Goal: Transaction & Acquisition: Book appointment/travel/reservation

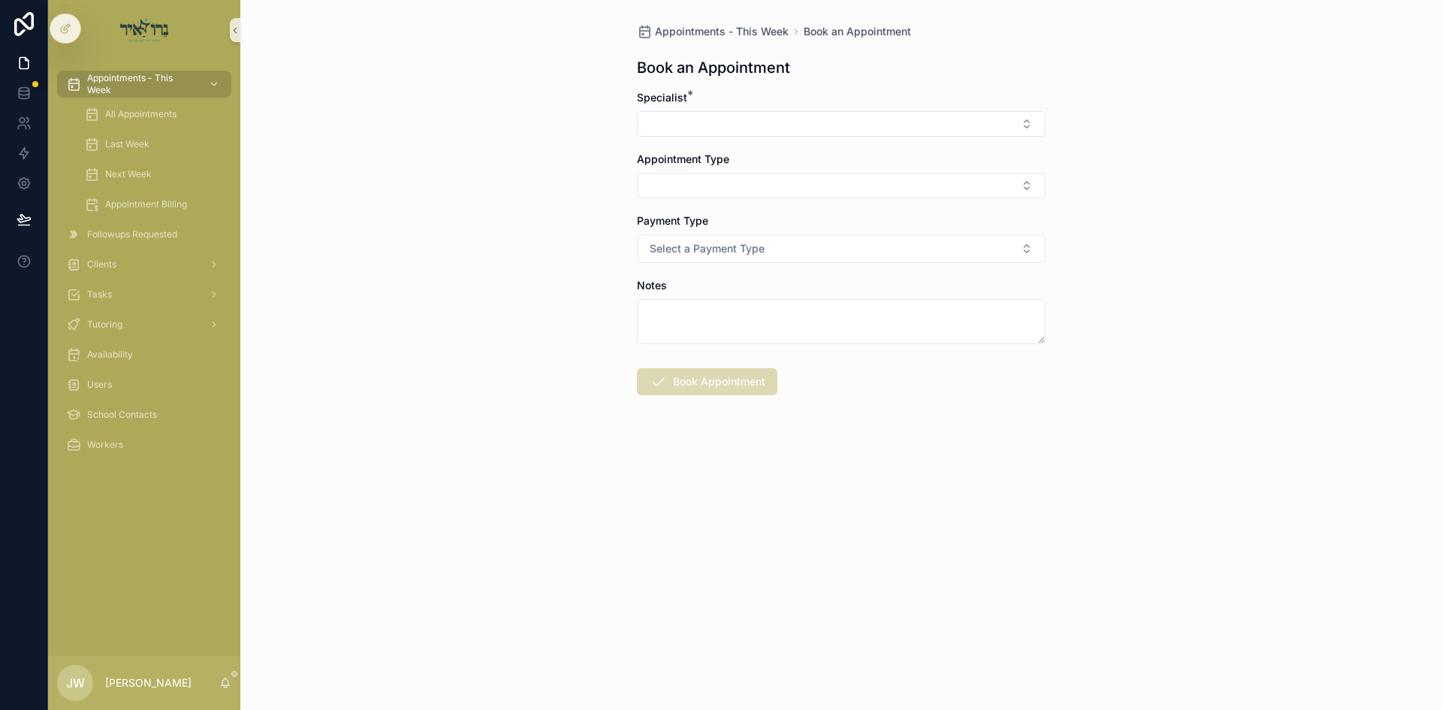
click at [685, 122] on button "Select Button" at bounding box center [841, 124] width 409 height 26
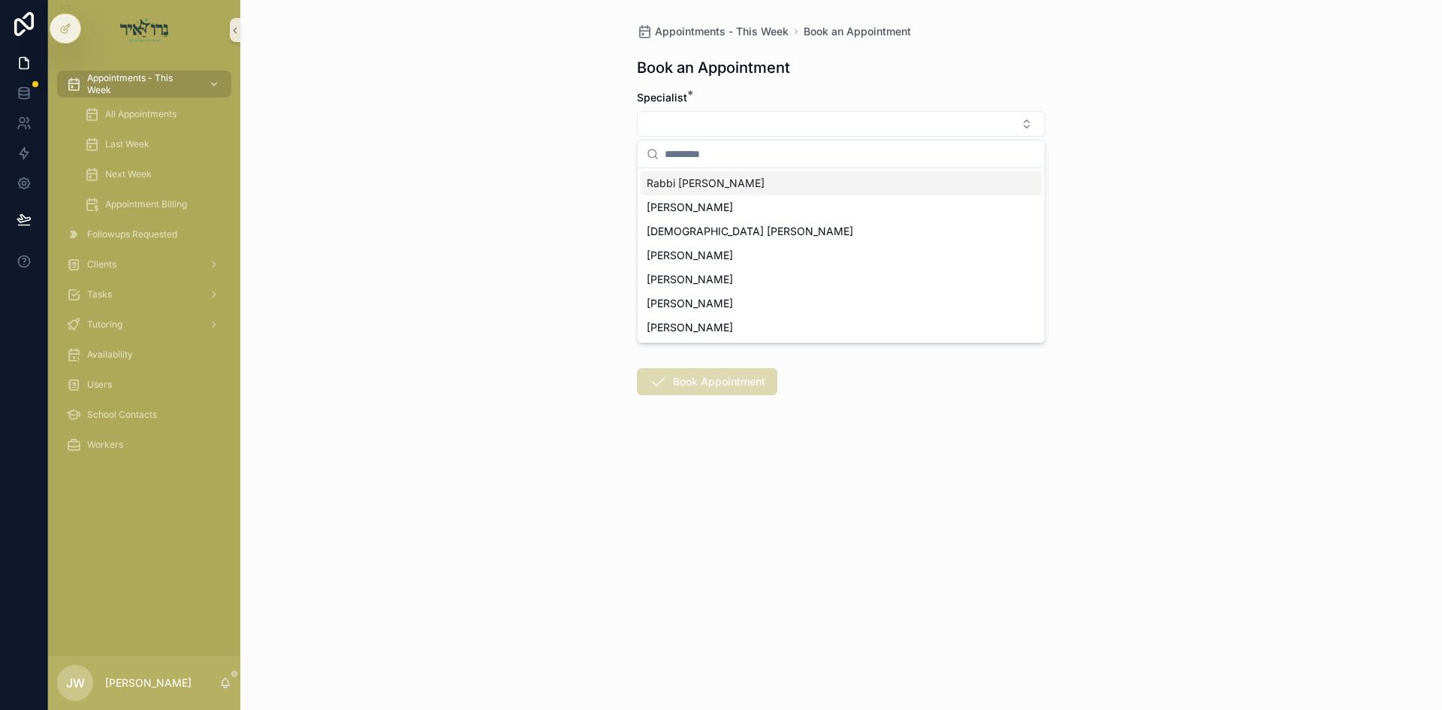
click at [702, 190] on span "Rabbi [PERSON_NAME]" at bounding box center [706, 183] width 118 height 15
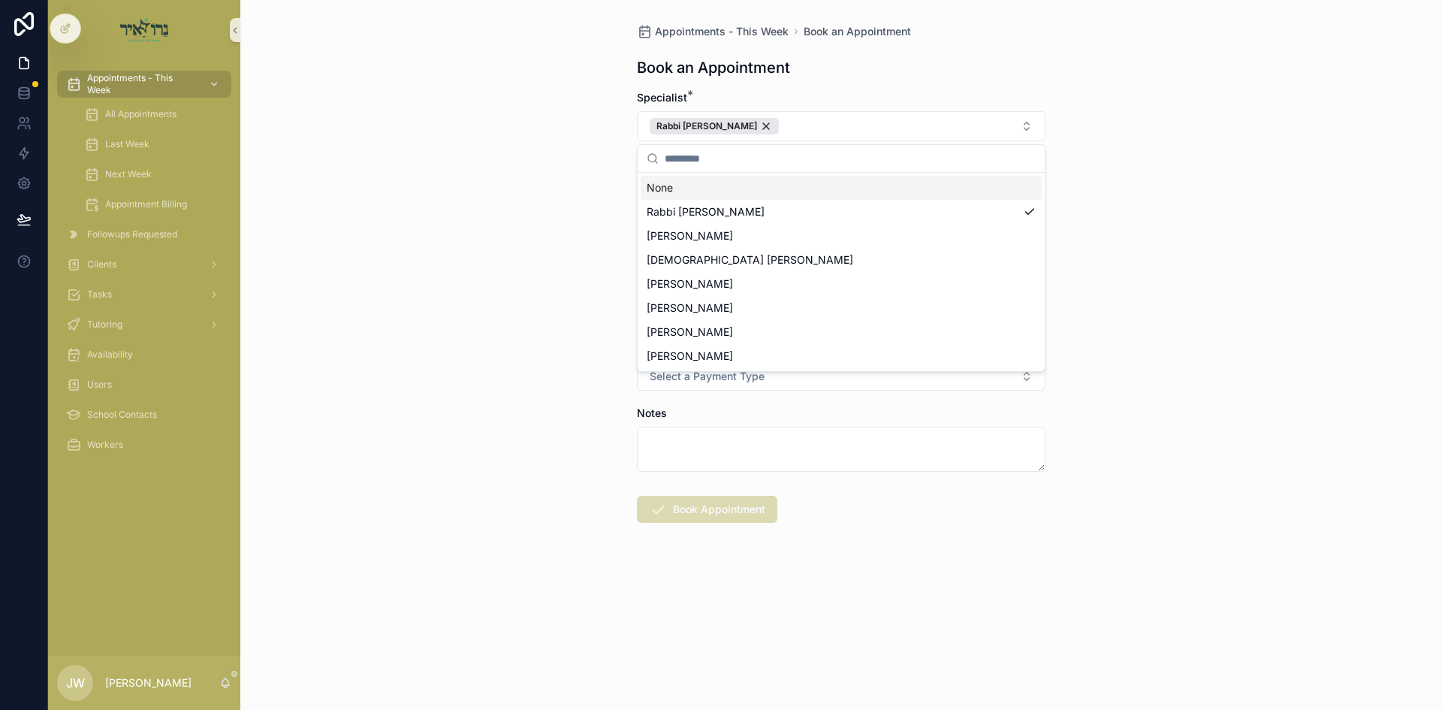
click at [543, 198] on div "Appointments - This Week Book an Appointment Book an Appointment Specialist * […" at bounding box center [841, 355] width 1202 height 710
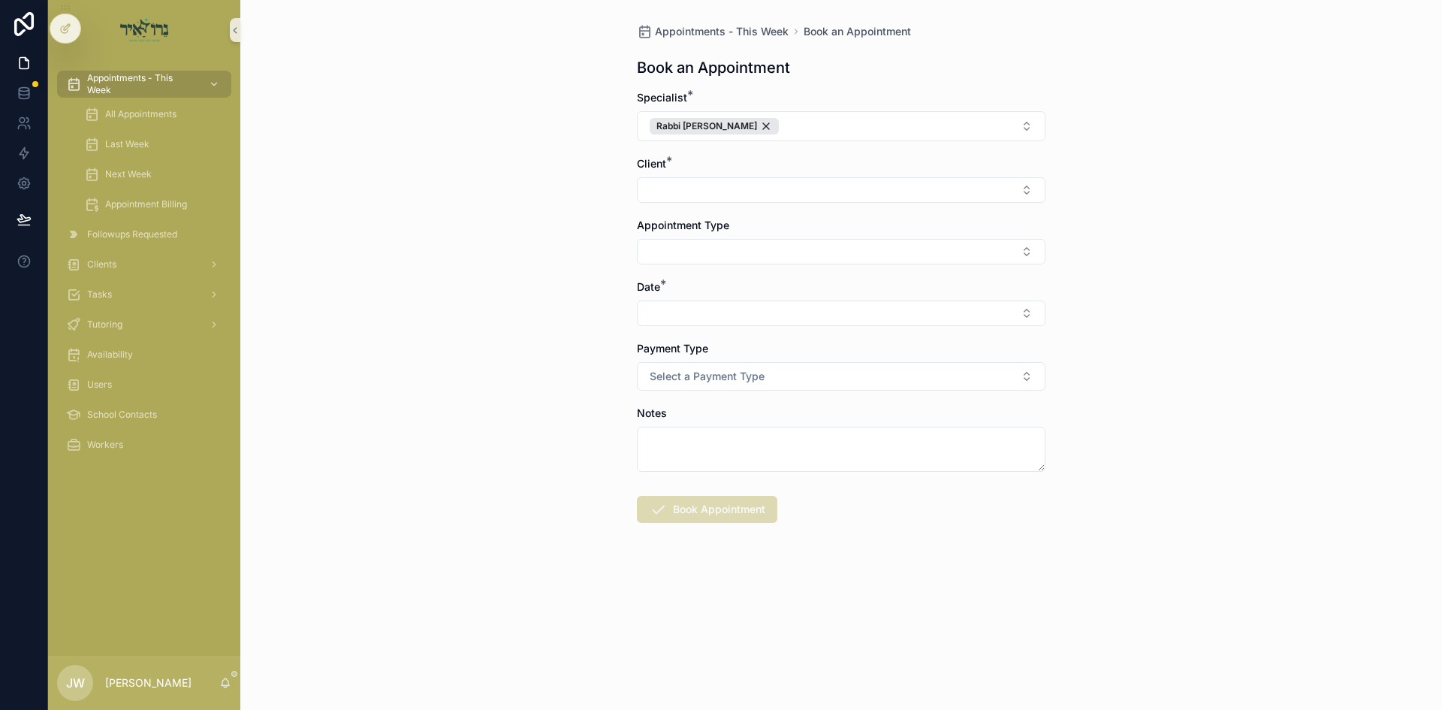
click at [636, 195] on div "Appointments - This Week Book an Appointment Book an Appointment Specialist * […" at bounding box center [841, 309] width 433 height 619
click at [649, 193] on button "Select Button" at bounding box center [841, 190] width 409 height 26
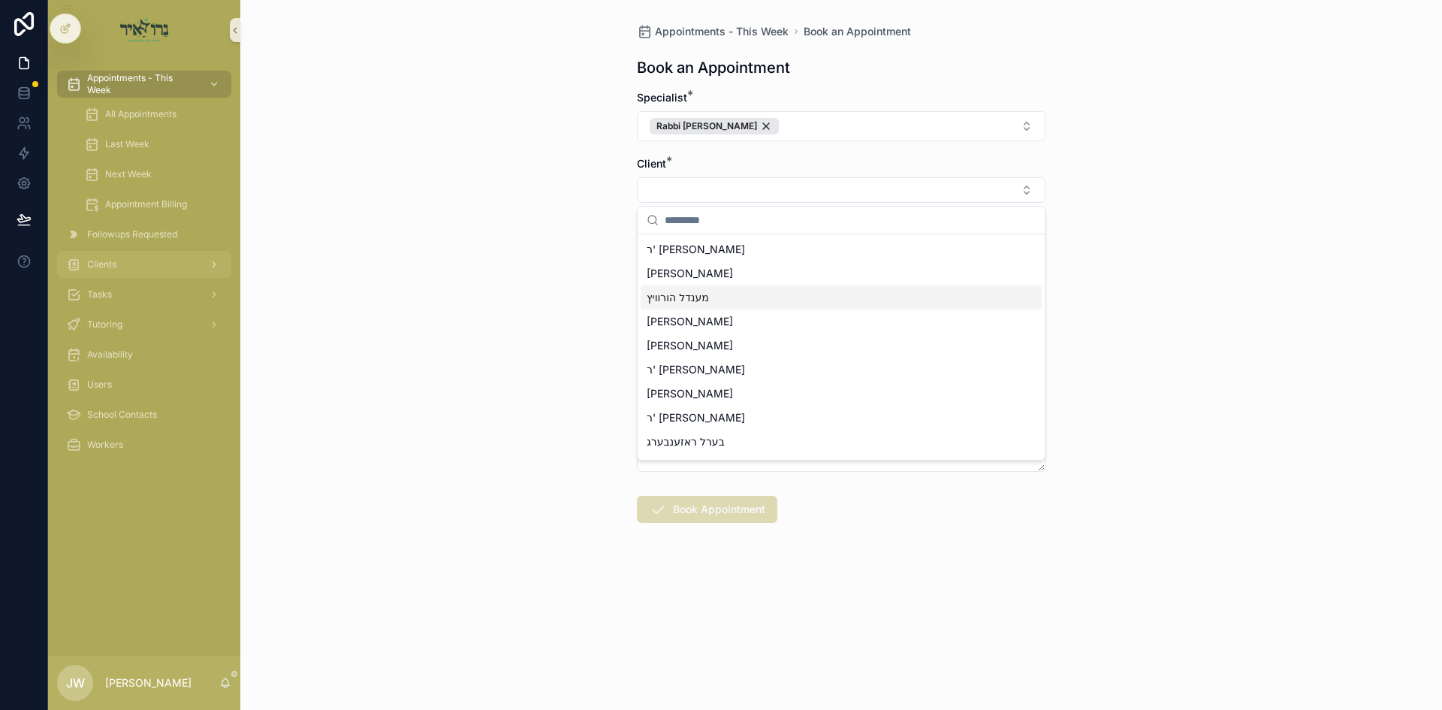
click at [140, 268] on div "Clients" at bounding box center [144, 264] width 156 height 24
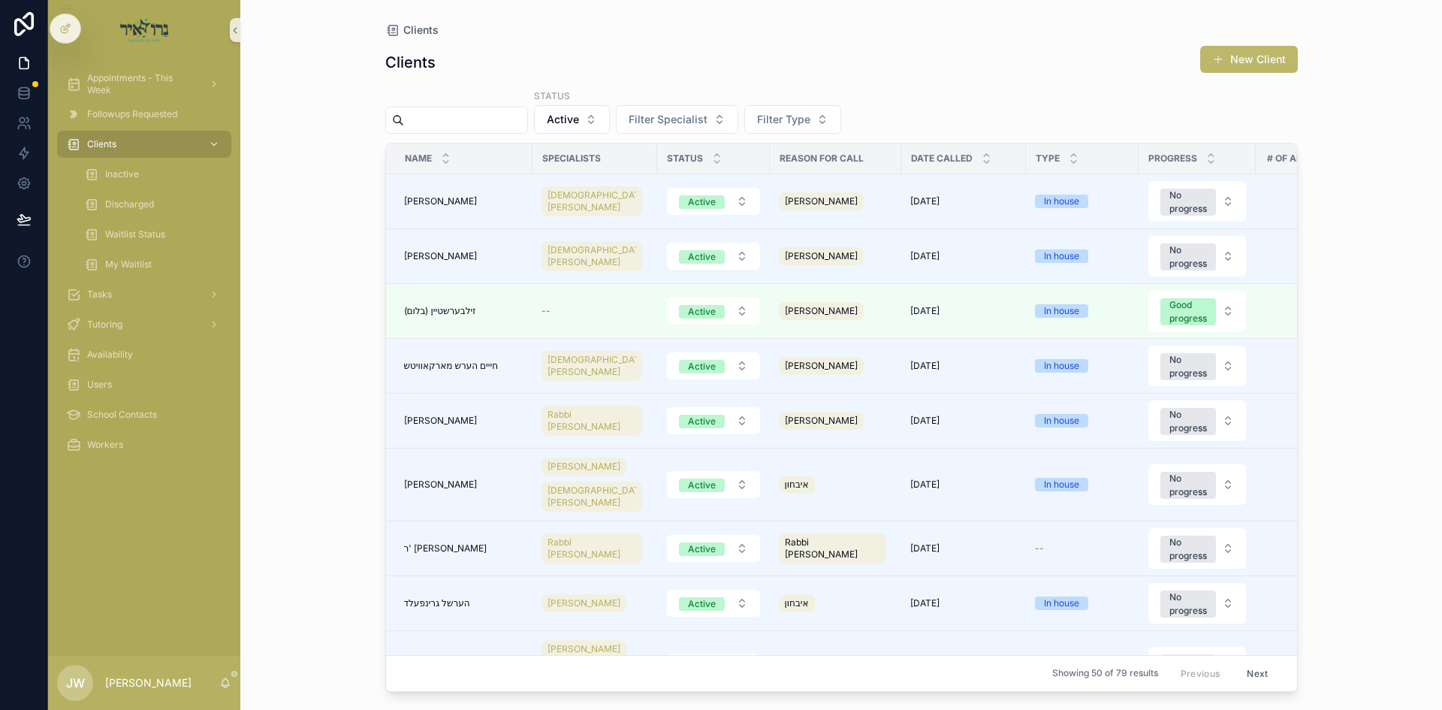
click at [464, 121] on input "scrollable content" at bounding box center [465, 120] width 123 height 21
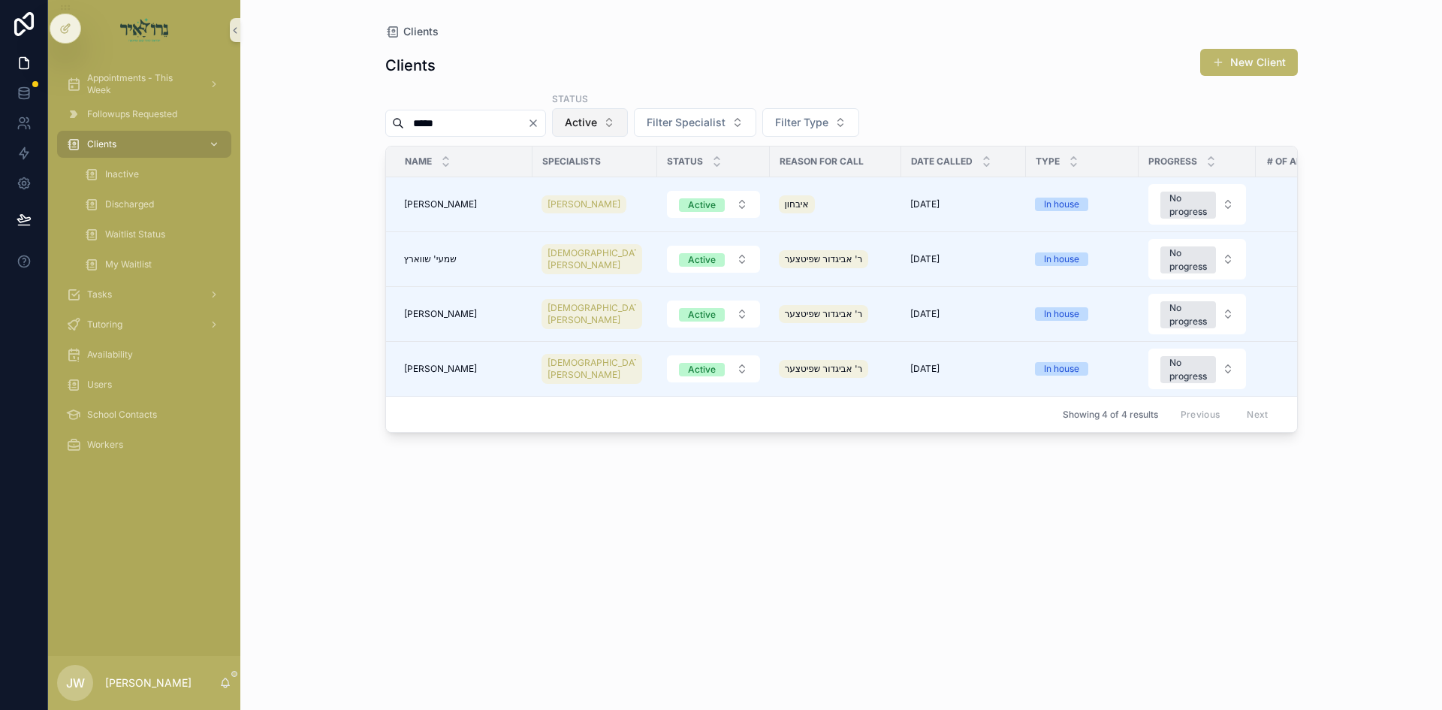
type input "*****"
click at [628, 124] on button "Active" at bounding box center [590, 122] width 76 height 29
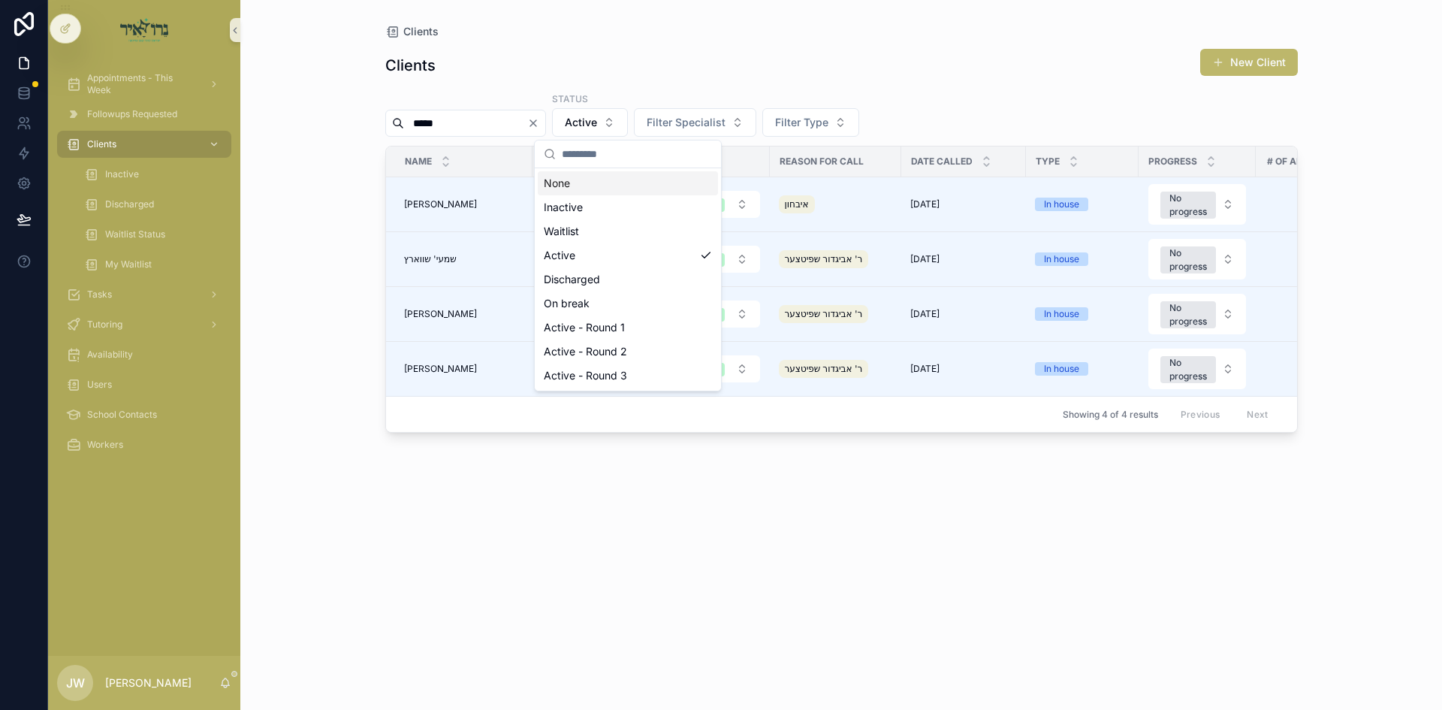
click at [637, 178] on div "None" at bounding box center [628, 183] width 180 height 24
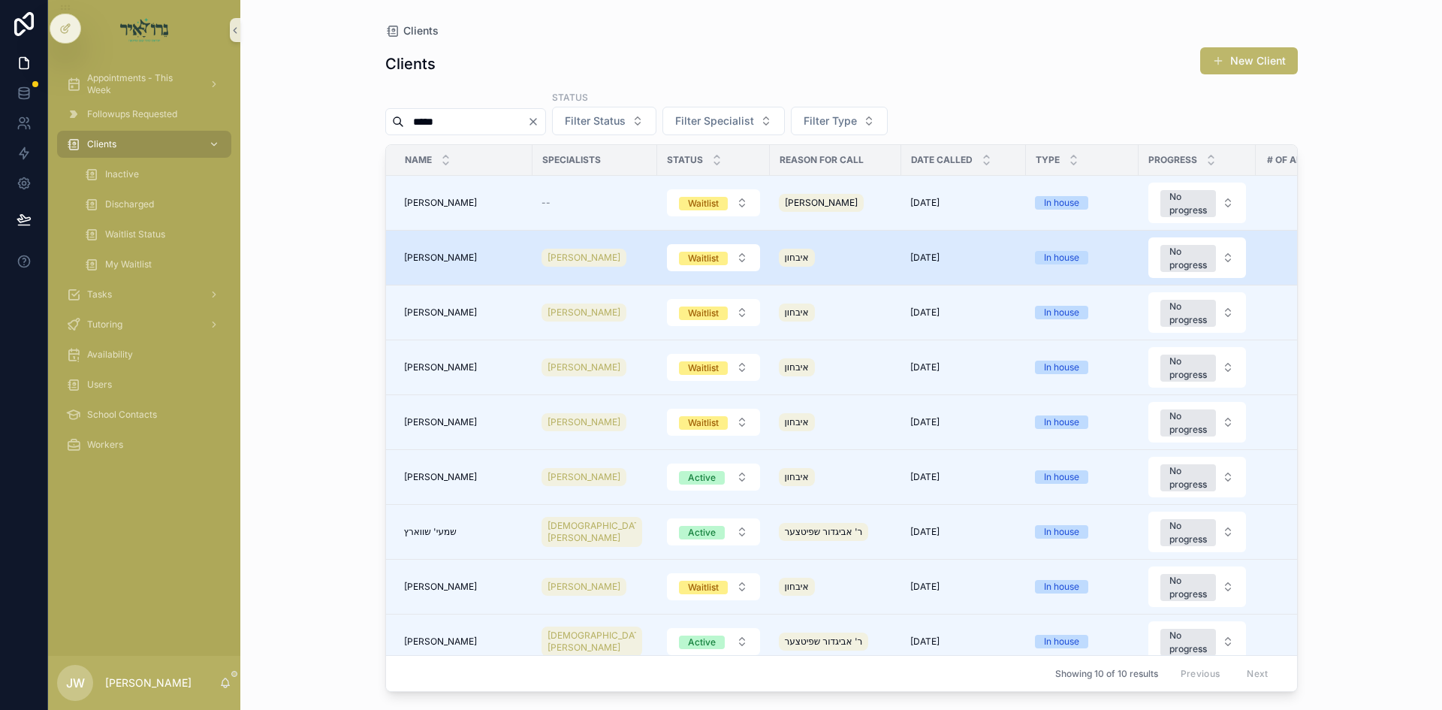
click at [490, 243] on td "[PERSON_NAME] [PERSON_NAME]" at bounding box center [459, 258] width 146 height 55
click at [477, 254] on span "[PERSON_NAME]" at bounding box center [440, 258] width 73 height 12
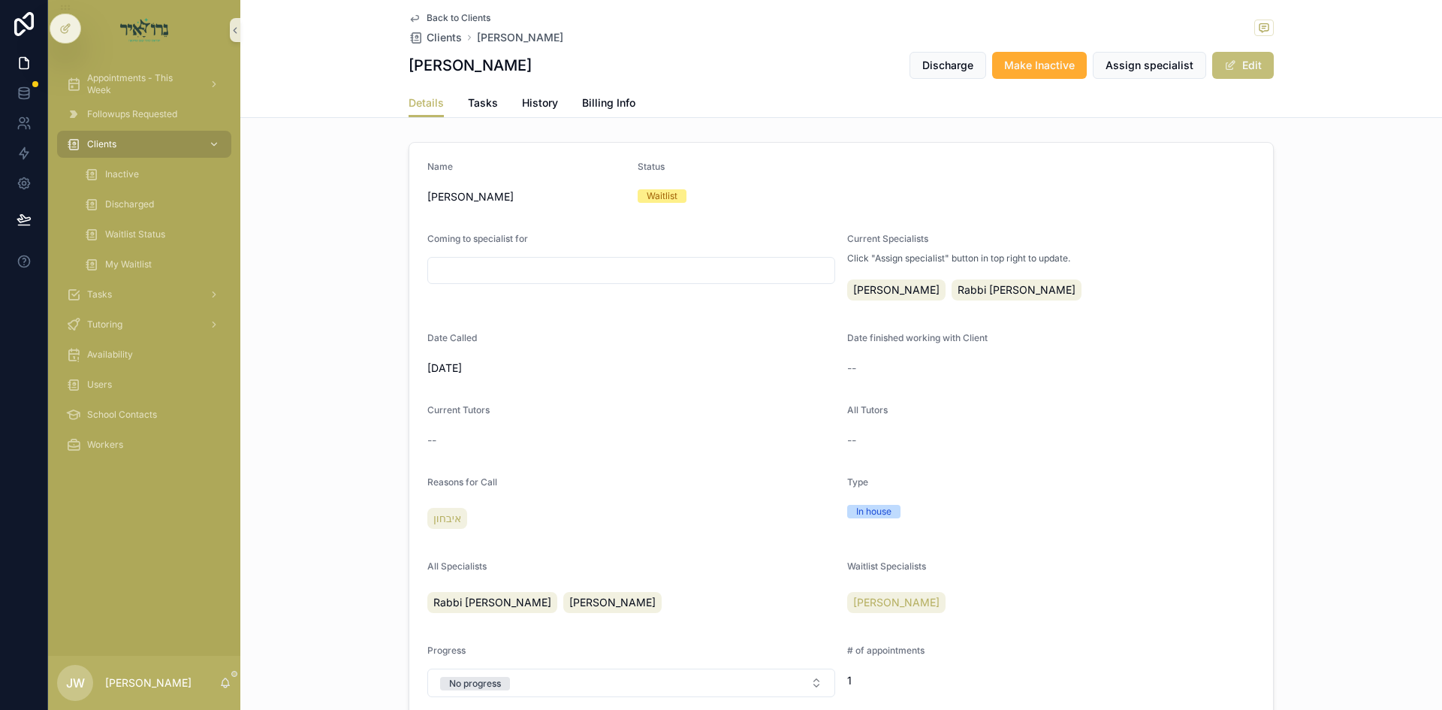
click at [1237, 74] on button "Edit" at bounding box center [1243, 65] width 62 height 27
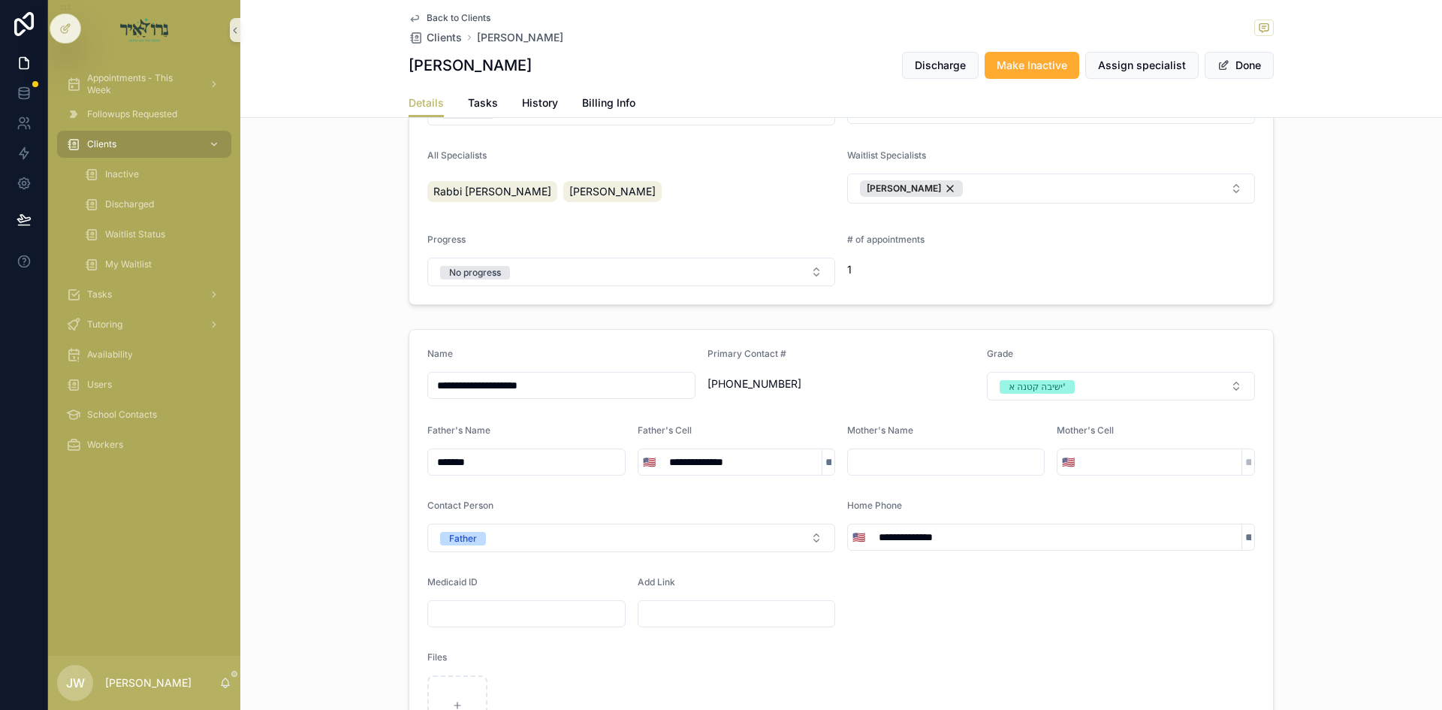
scroll to position [300, 0]
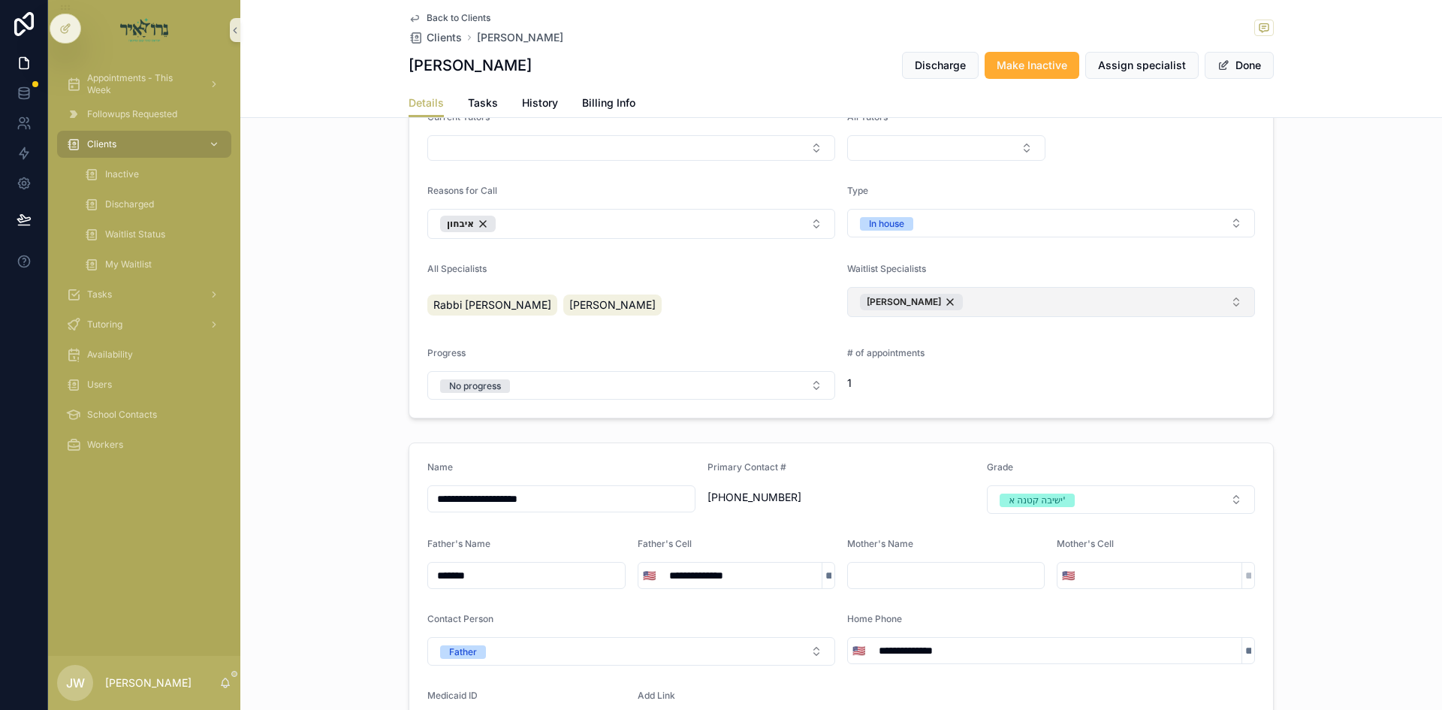
click at [968, 308] on button "[PERSON_NAME]" at bounding box center [1051, 302] width 408 height 30
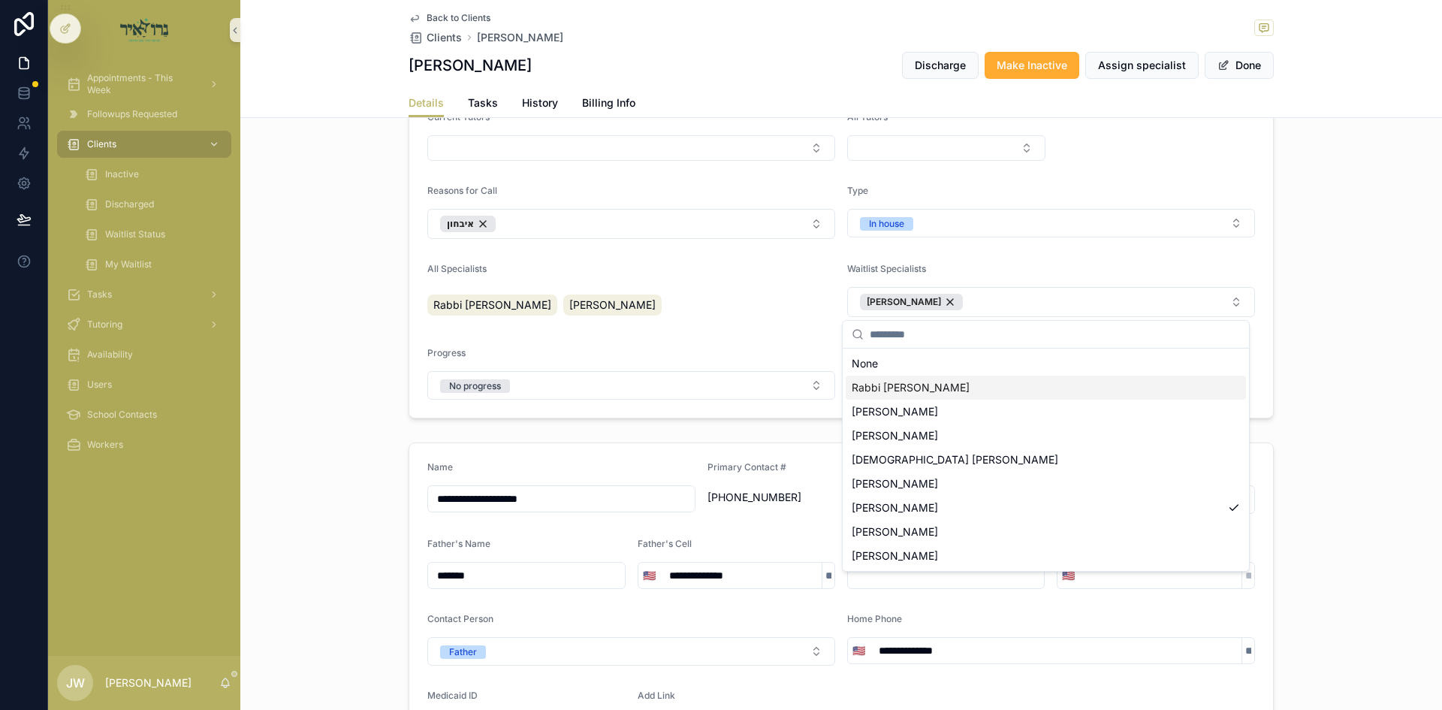
click at [950, 395] on div "Rabbi [PERSON_NAME]" at bounding box center [1046, 388] width 400 height 24
click at [720, 313] on div "Rabbi [PERSON_NAME] [PERSON_NAME]" at bounding box center [631, 304] width 408 height 27
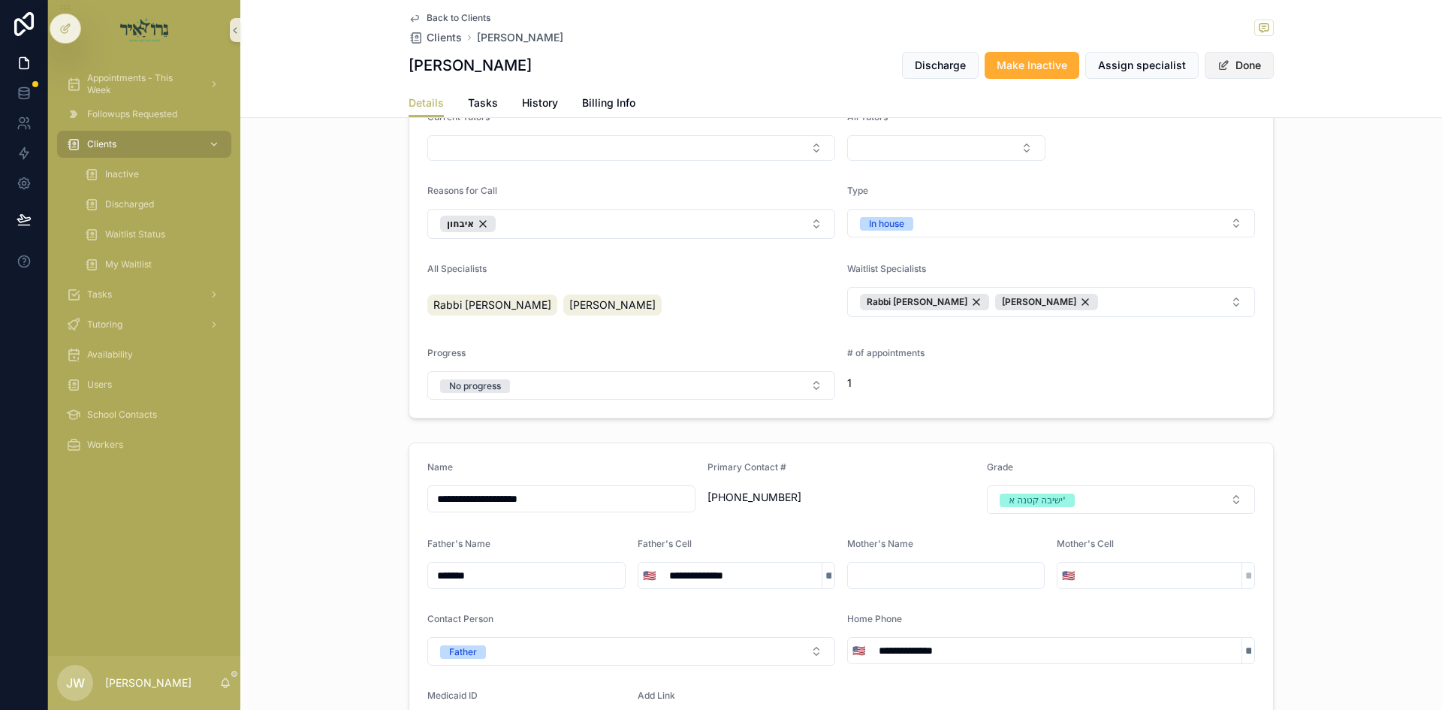
click at [1236, 77] on button "Done" at bounding box center [1239, 65] width 69 height 27
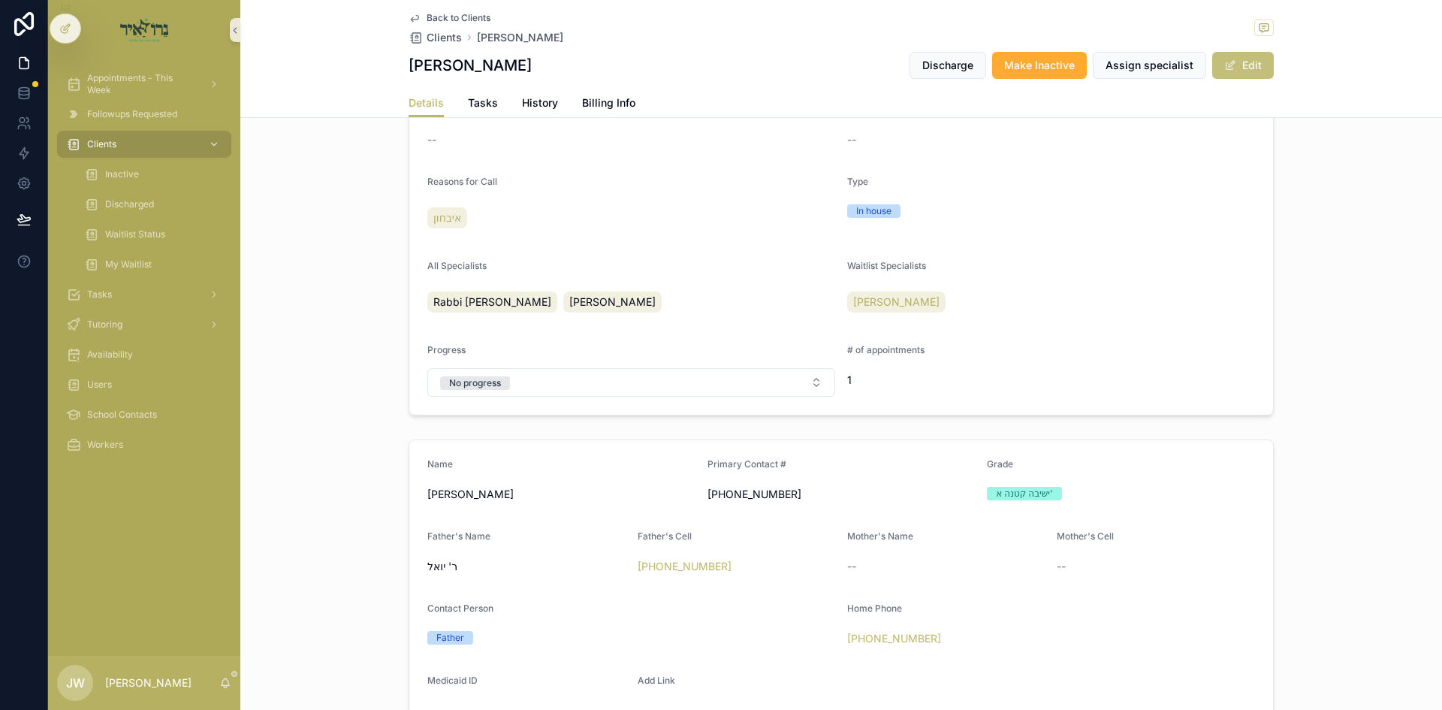
scroll to position [296, 0]
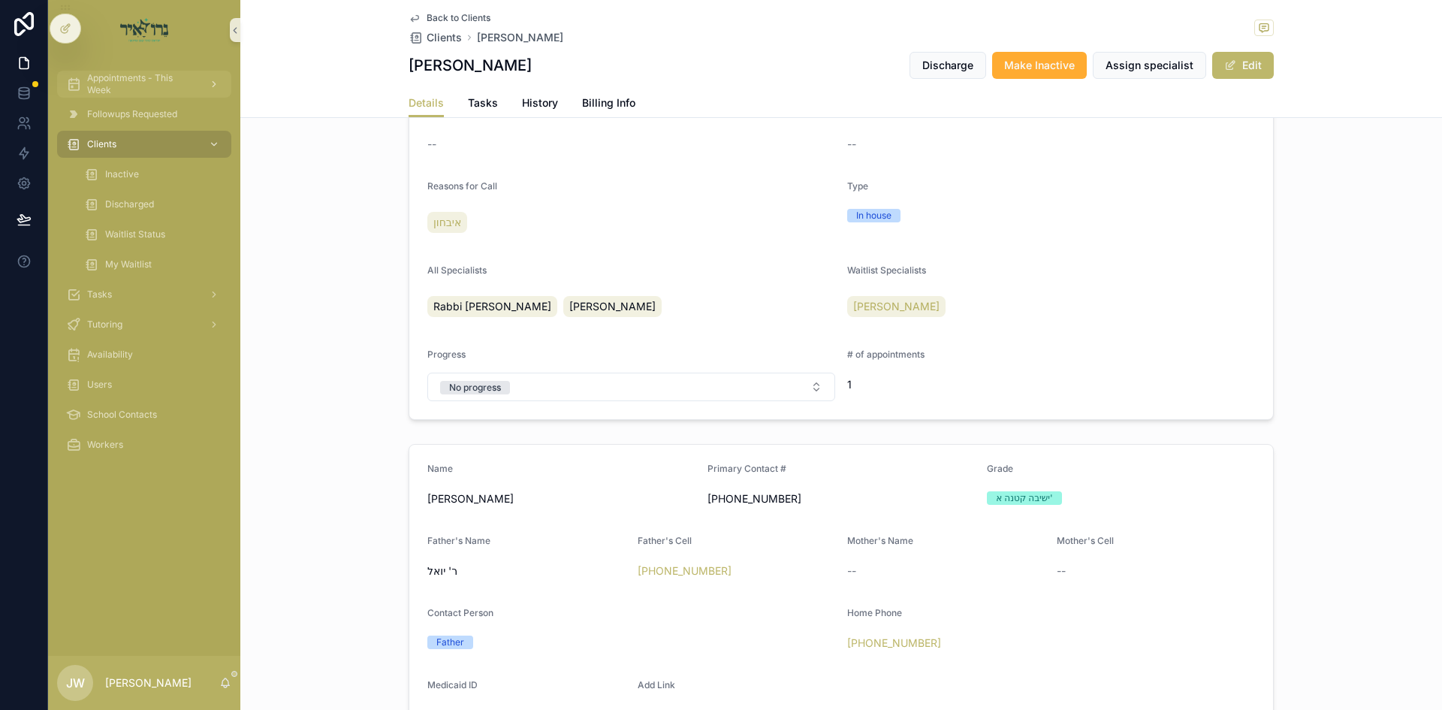
click at [173, 90] on span "Appointments - This Week" at bounding box center [142, 84] width 110 height 24
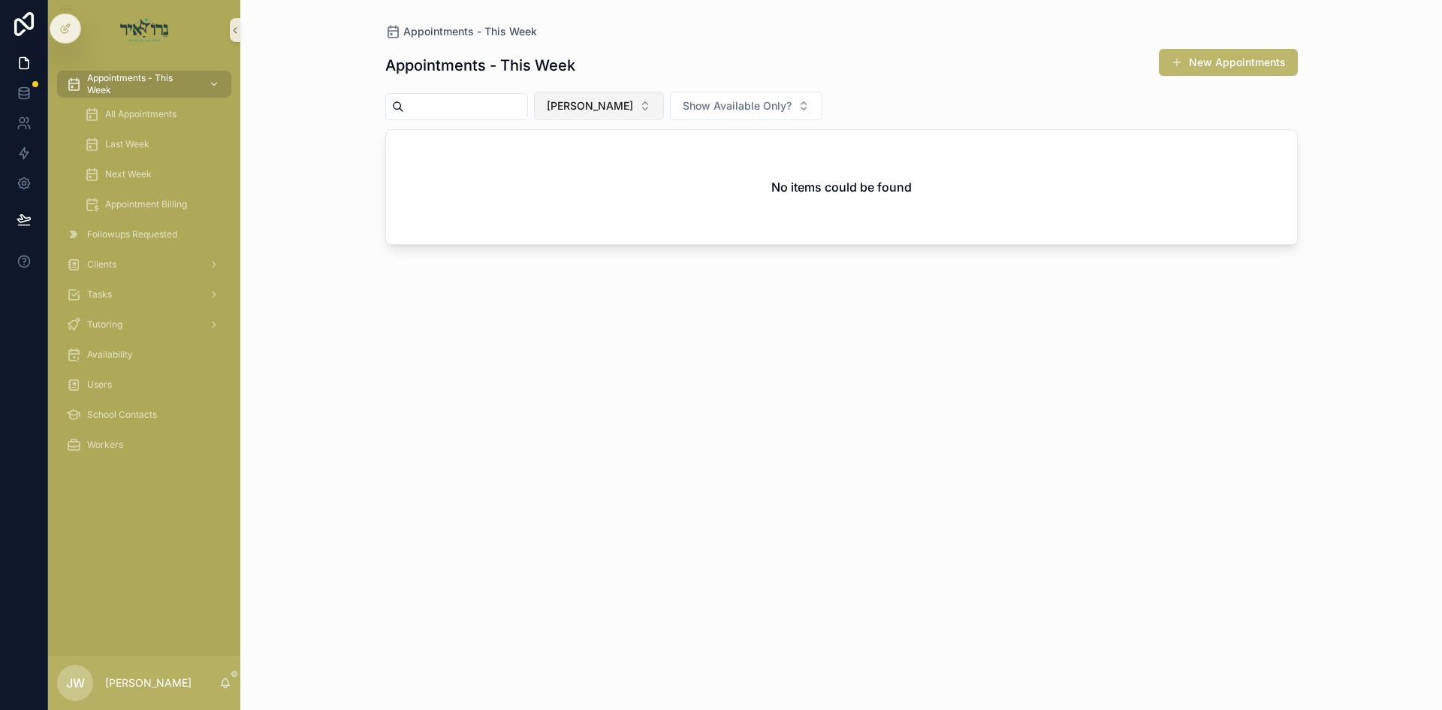
click at [621, 118] on button "[PERSON_NAME]" at bounding box center [599, 106] width 130 height 29
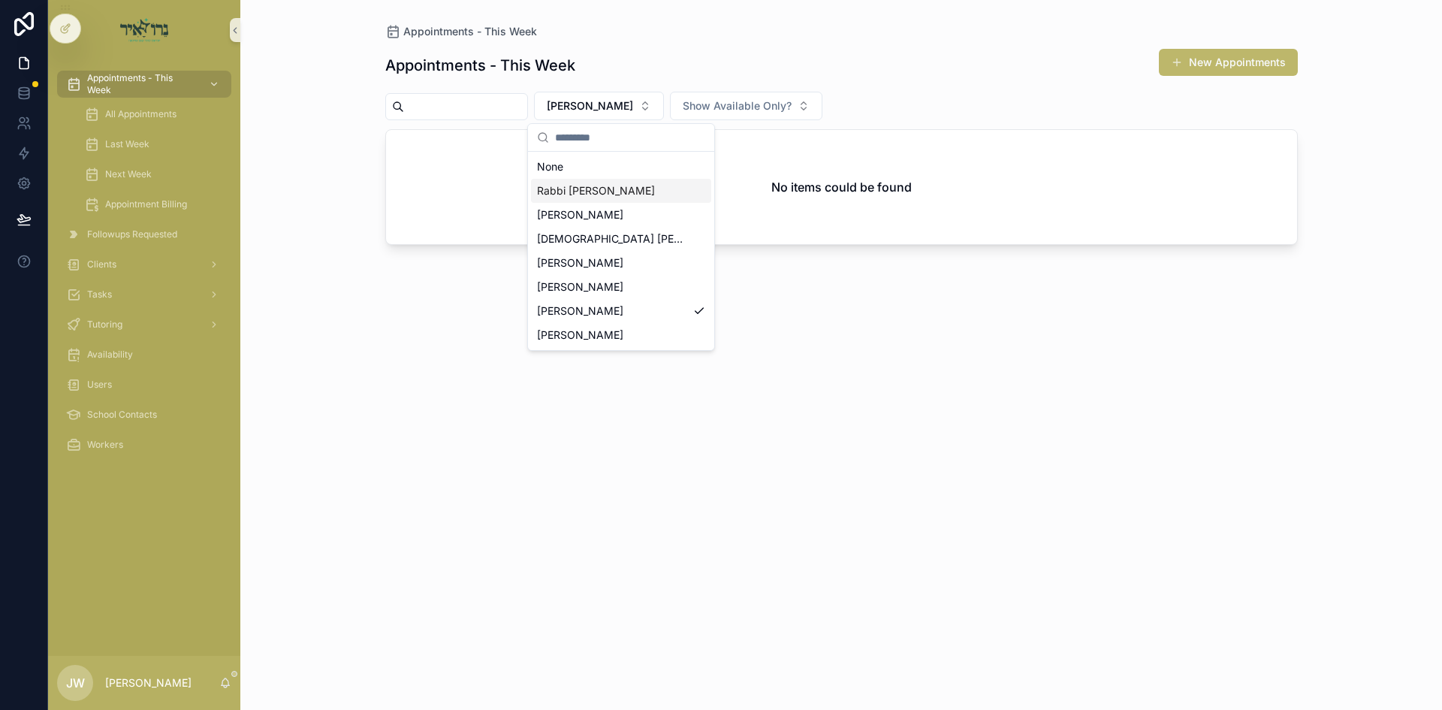
click at [616, 181] on div "Rabbi [PERSON_NAME]" at bounding box center [621, 191] width 180 height 24
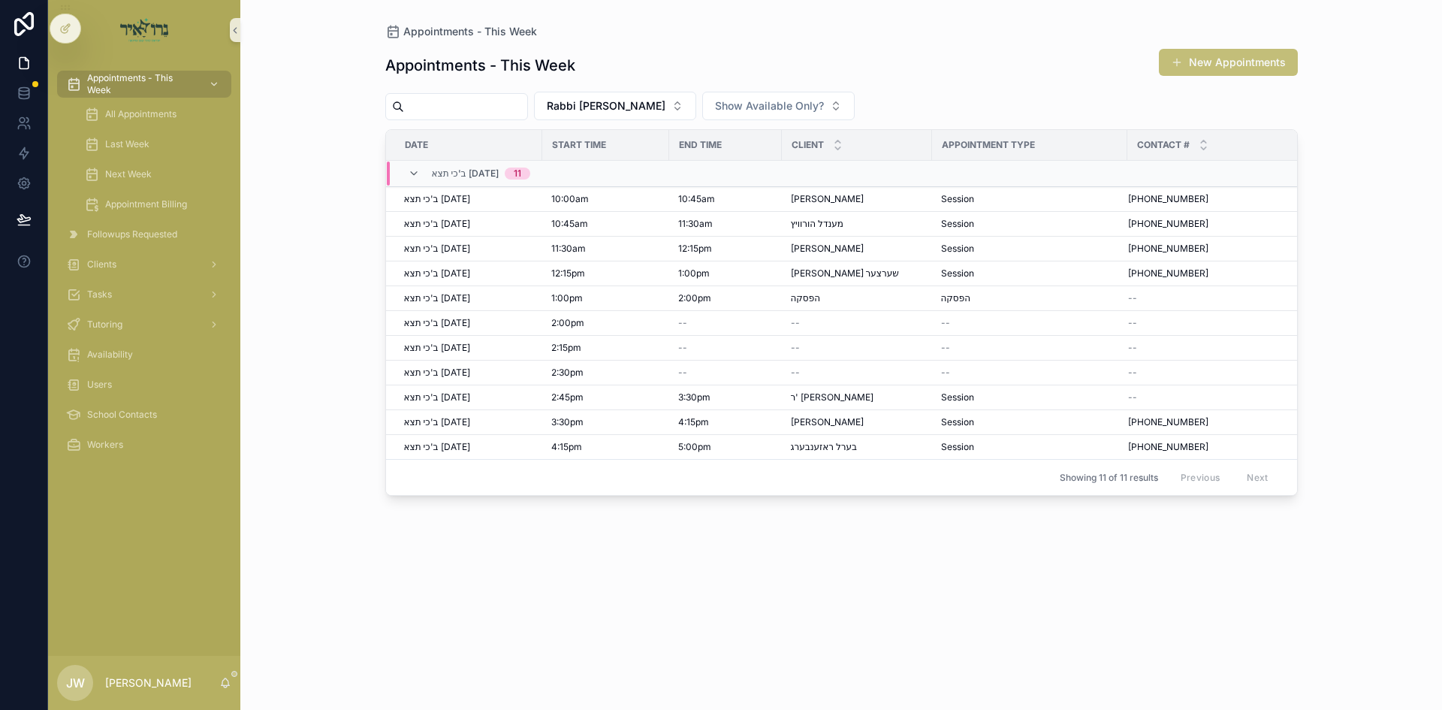
click at [1237, 70] on button "New Appointments" at bounding box center [1228, 62] width 139 height 27
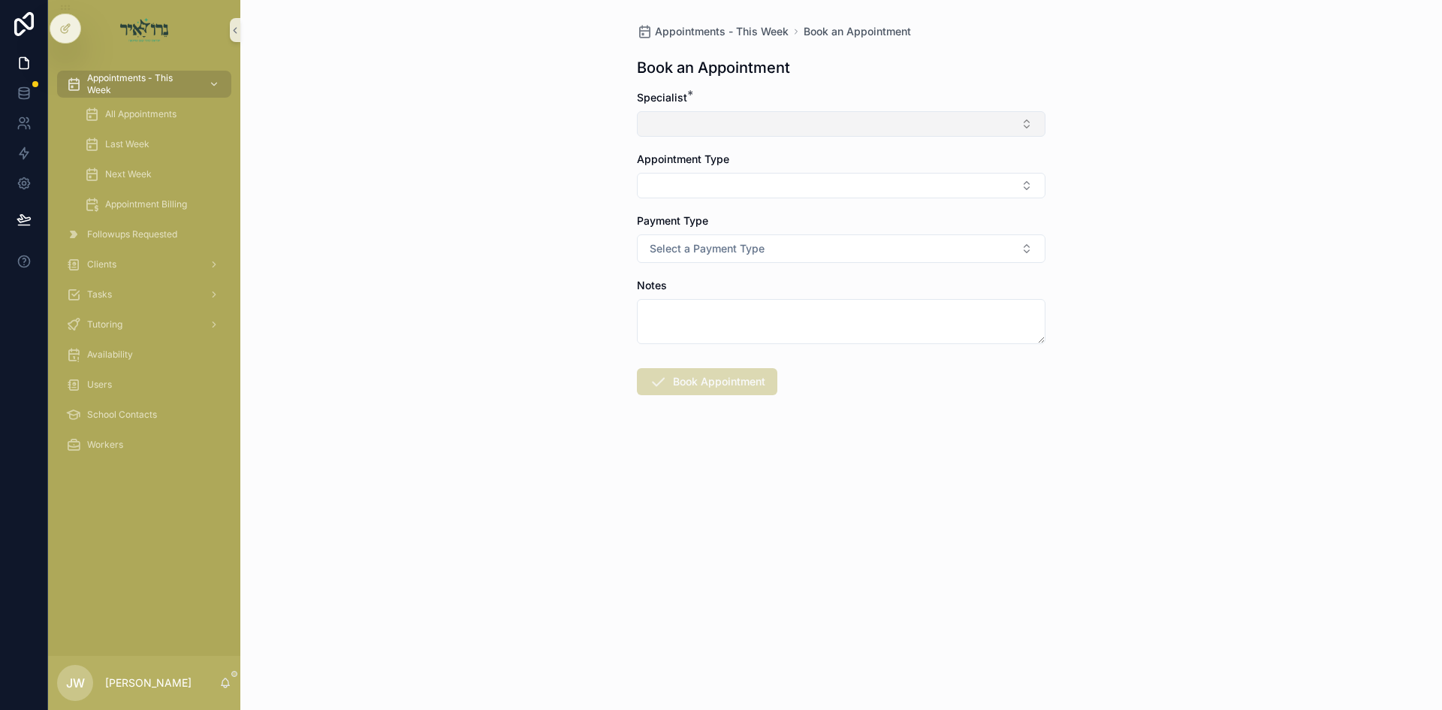
click at [705, 131] on button "Select Button" at bounding box center [841, 124] width 409 height 26
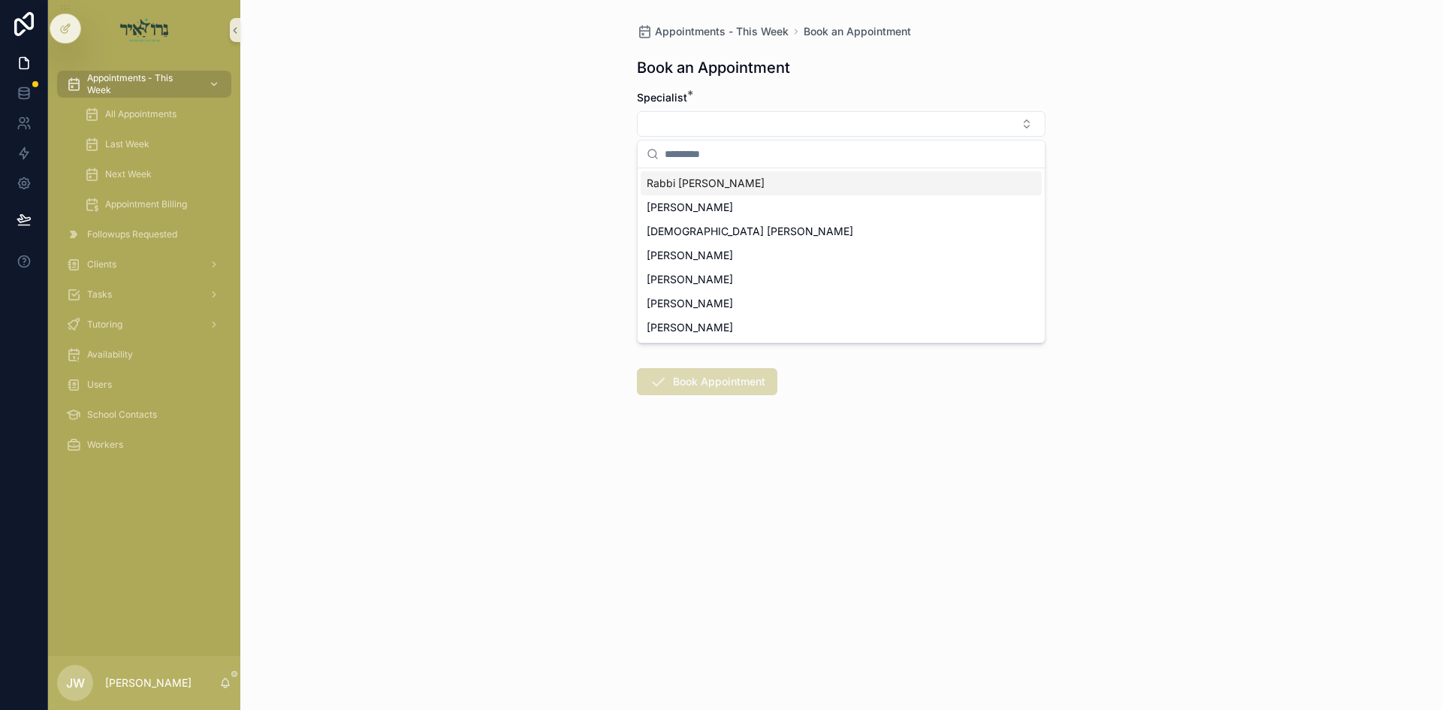
click at [711, 185] on span "Rabbi [PERSON_NAME]" at bounding box center [706, 183] width 118 height 15
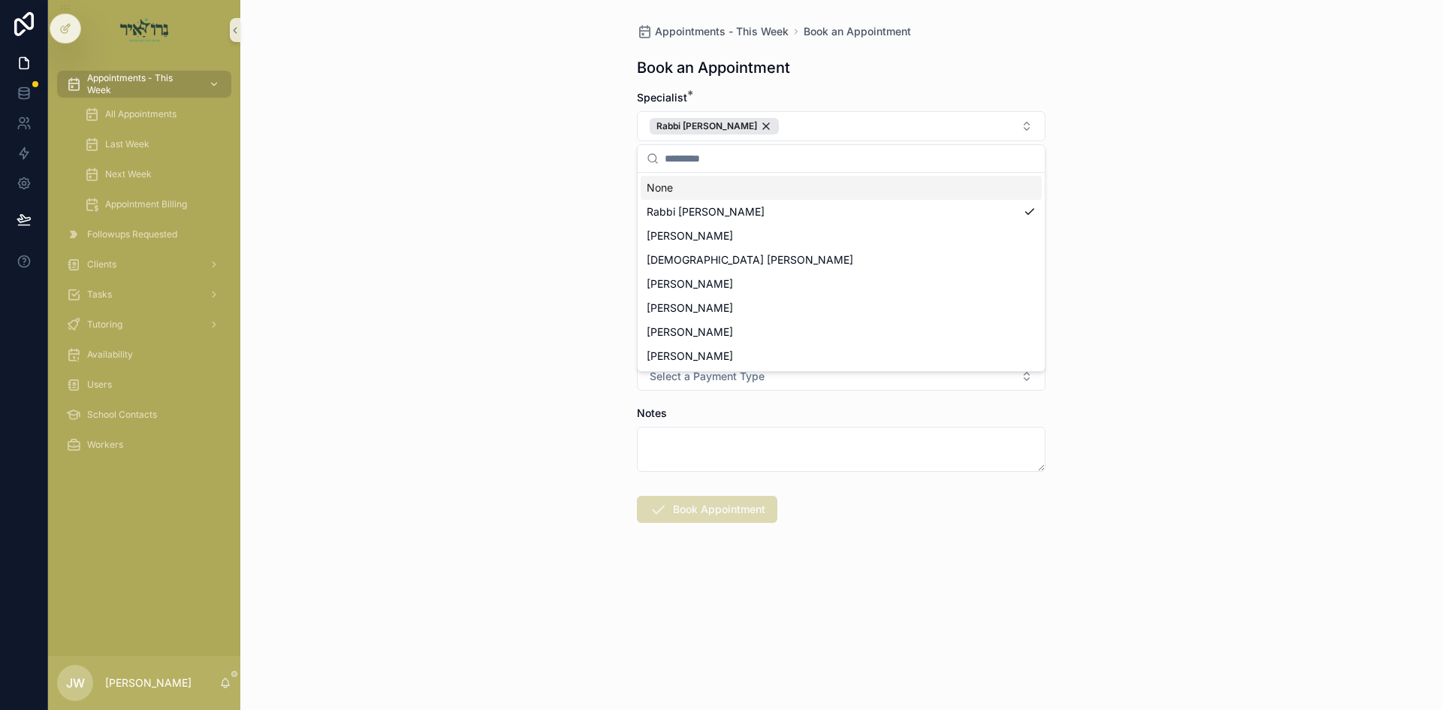
click at [712, 185] on div "None" at bounding box center [841, 188] width 401 height 24
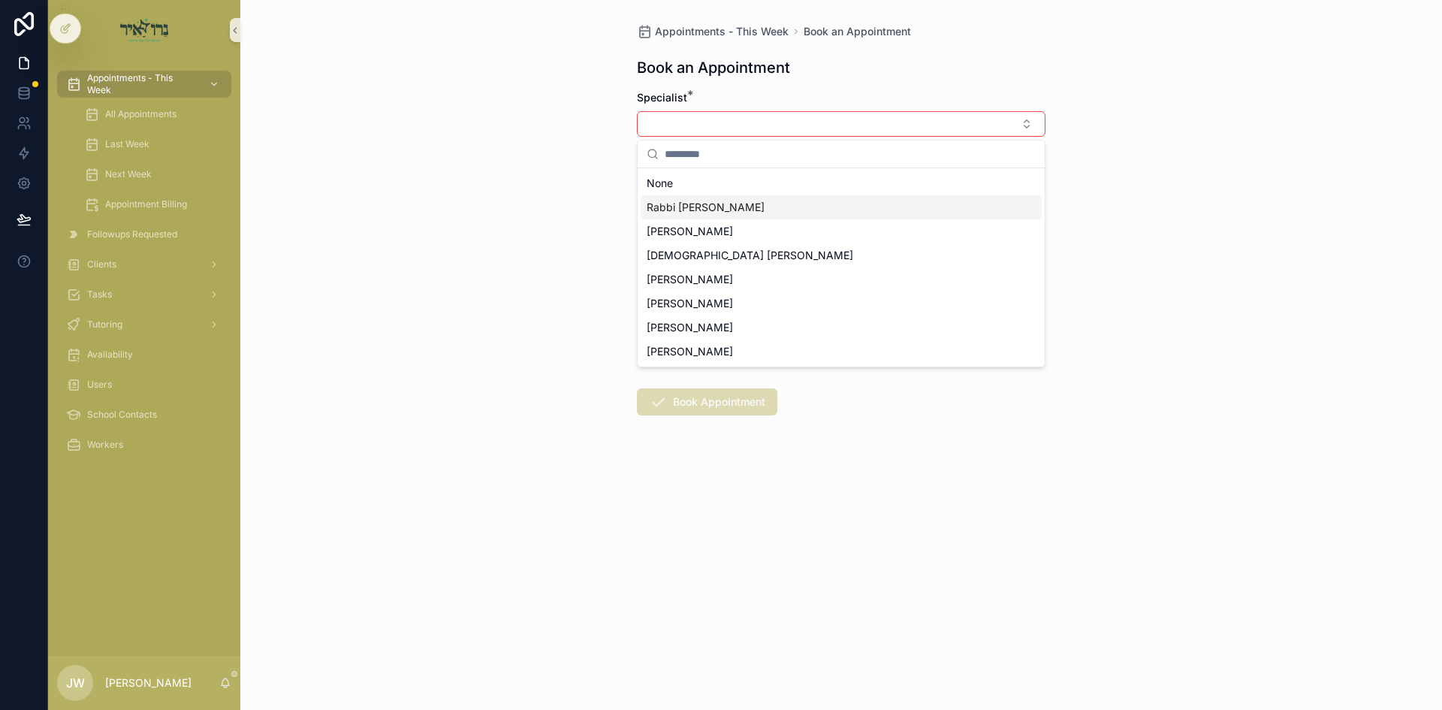
click at [702, 198] on div "Rabbi [PERSON_NAME]" at bounding box center [841, 207] width 401 height 24
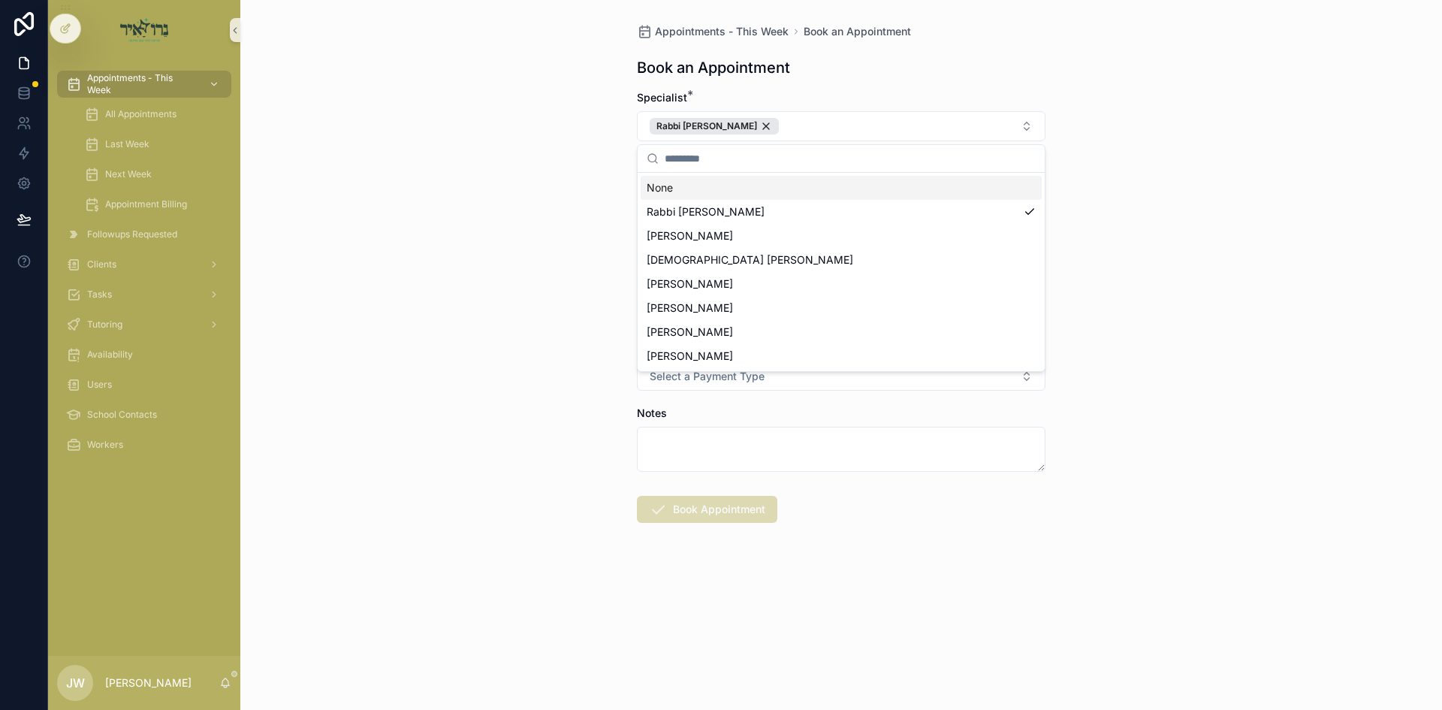
drag, startPoint x: 557, startPoint y: 187, endPoint x: 569, endPoint y: 186, distance: 11.3
click at [561, 187] on div "Appointments - This Week Book an Appointment Book an Appointment Specialist * […" at bounding box center [841, 355] width 1202 height 710
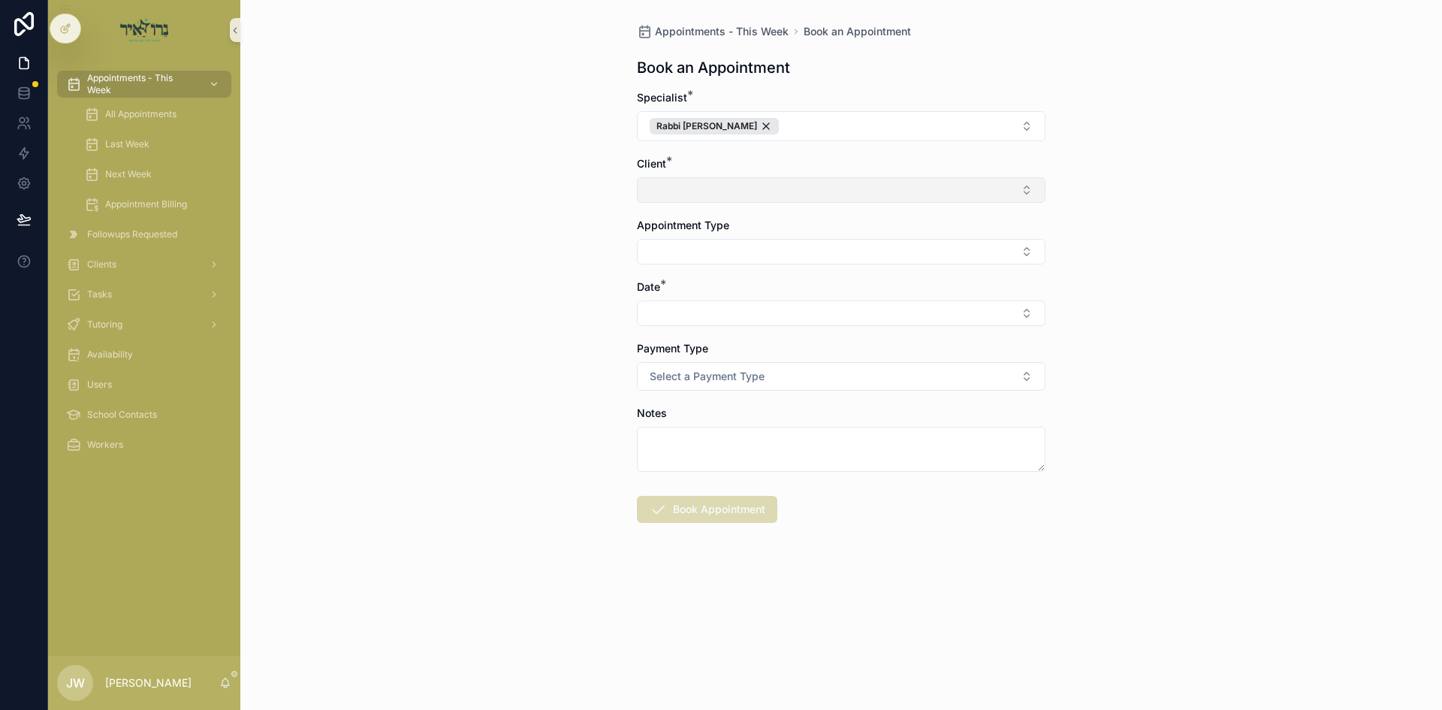
click at [681, 186] on button "Select Button" at bounding box center [841, 190] width 409 height 26
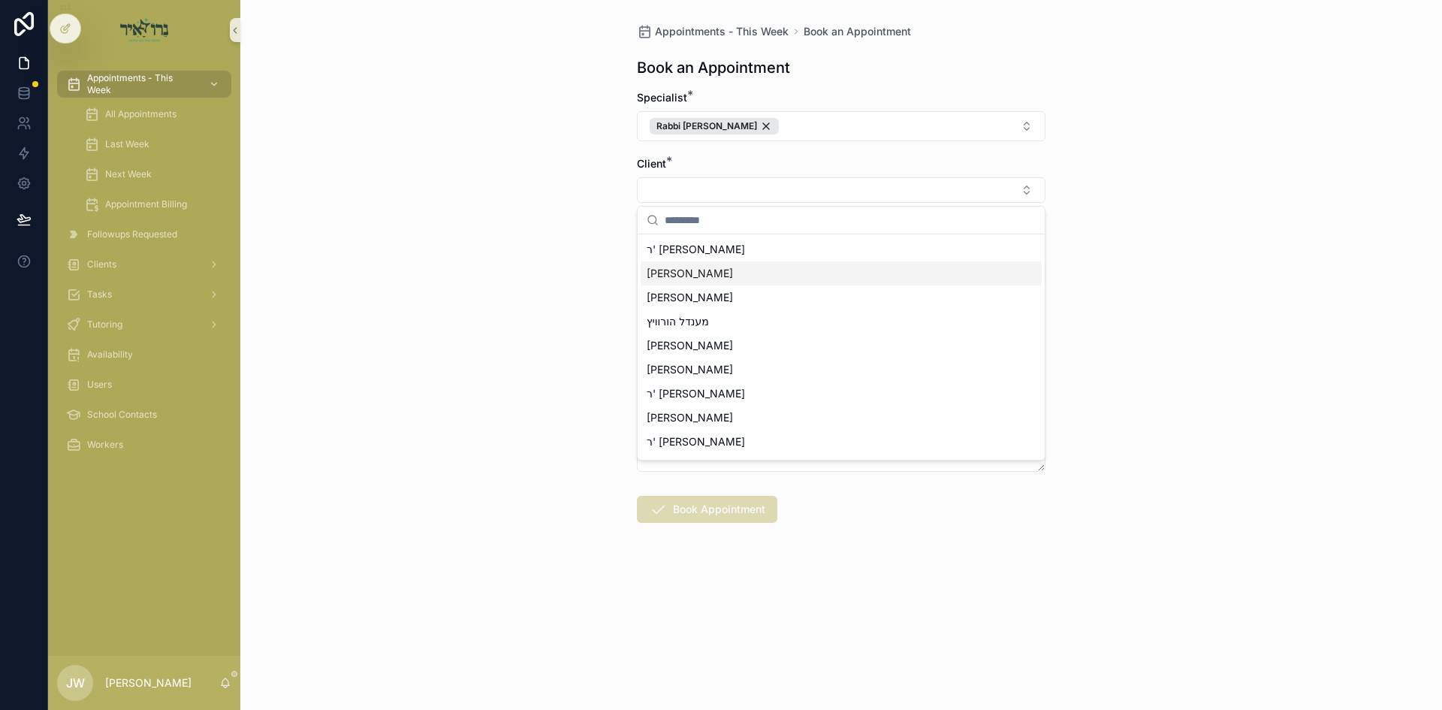
click at [714, 271] on span "[PERSON_NAME]" at bounding box center [690, 273] width 86 height 15
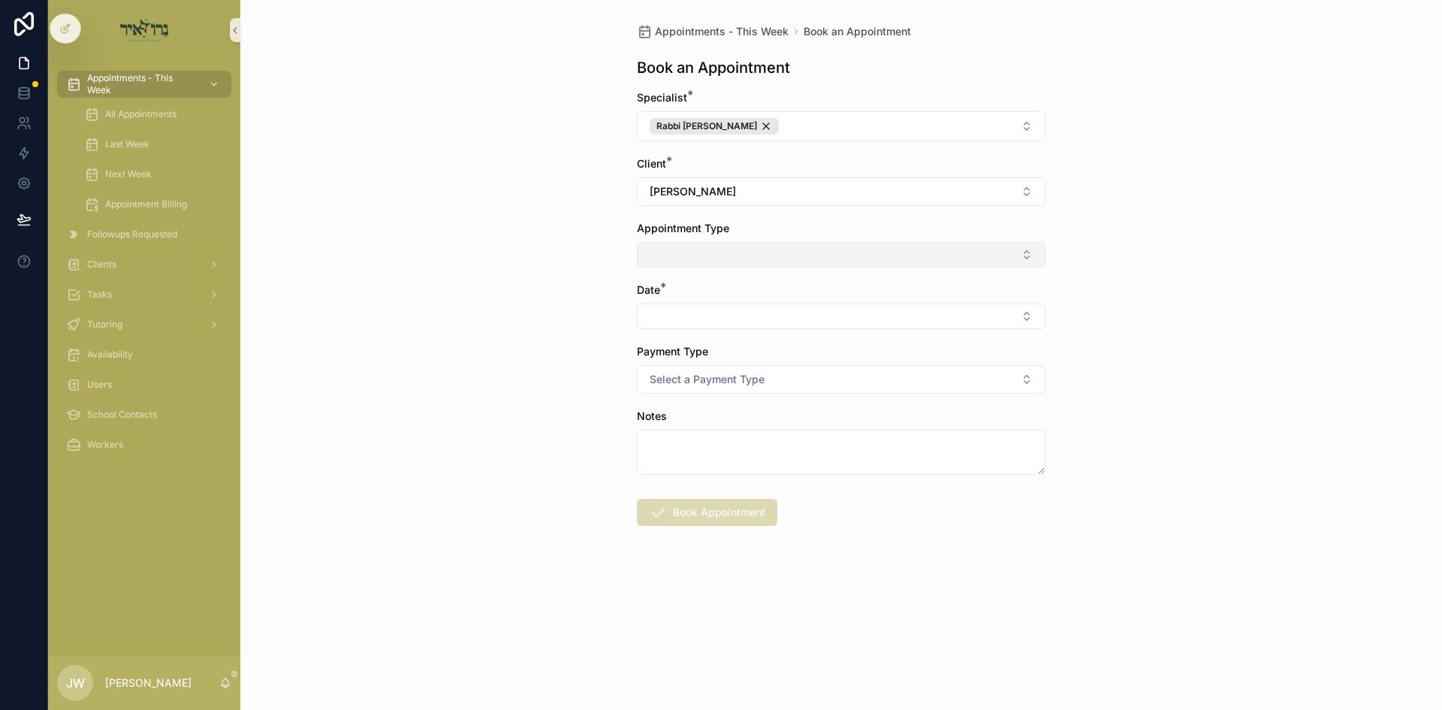
click at [720, 256] on button "Select Button" at bounding box center [841, 255] width 409 height 26
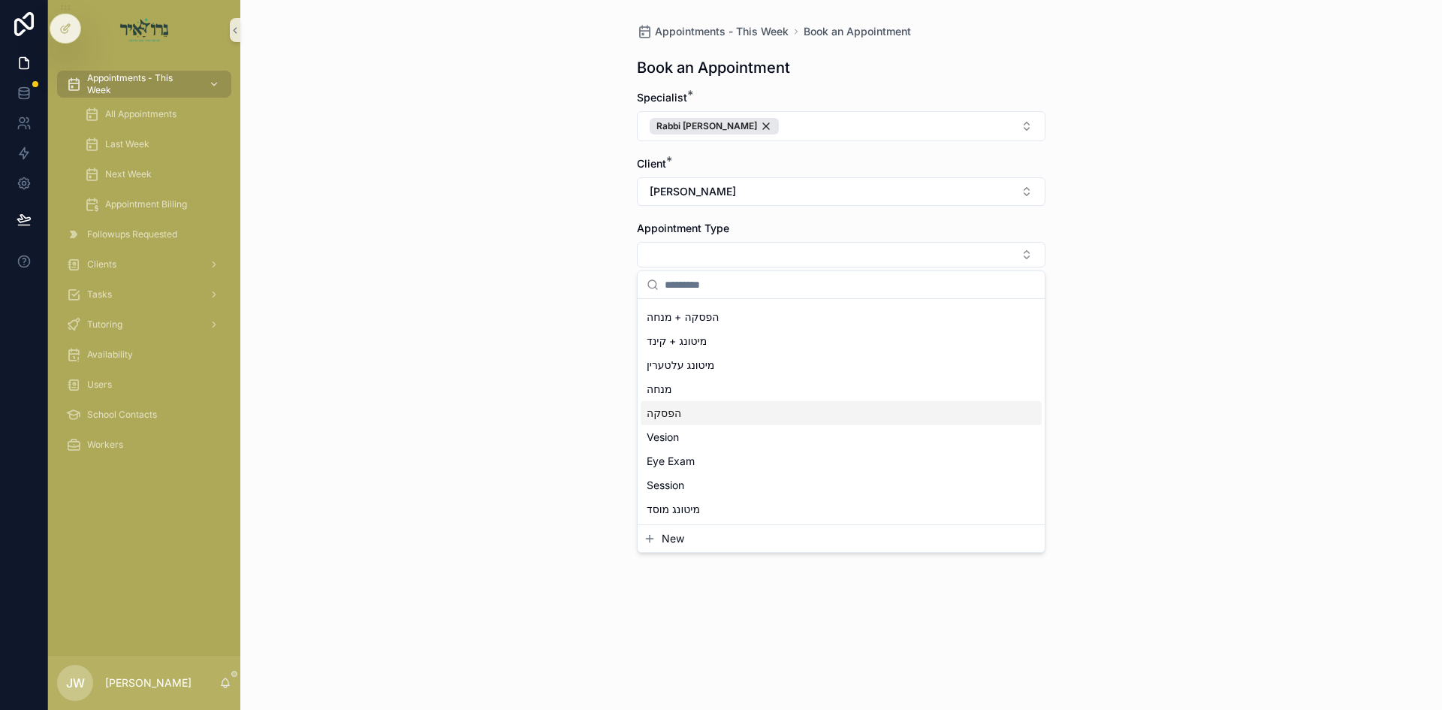
scroll to position [150, 0]
click at [687, 401] on div "Session" at bounding box center [841, 404] width 401 height 24
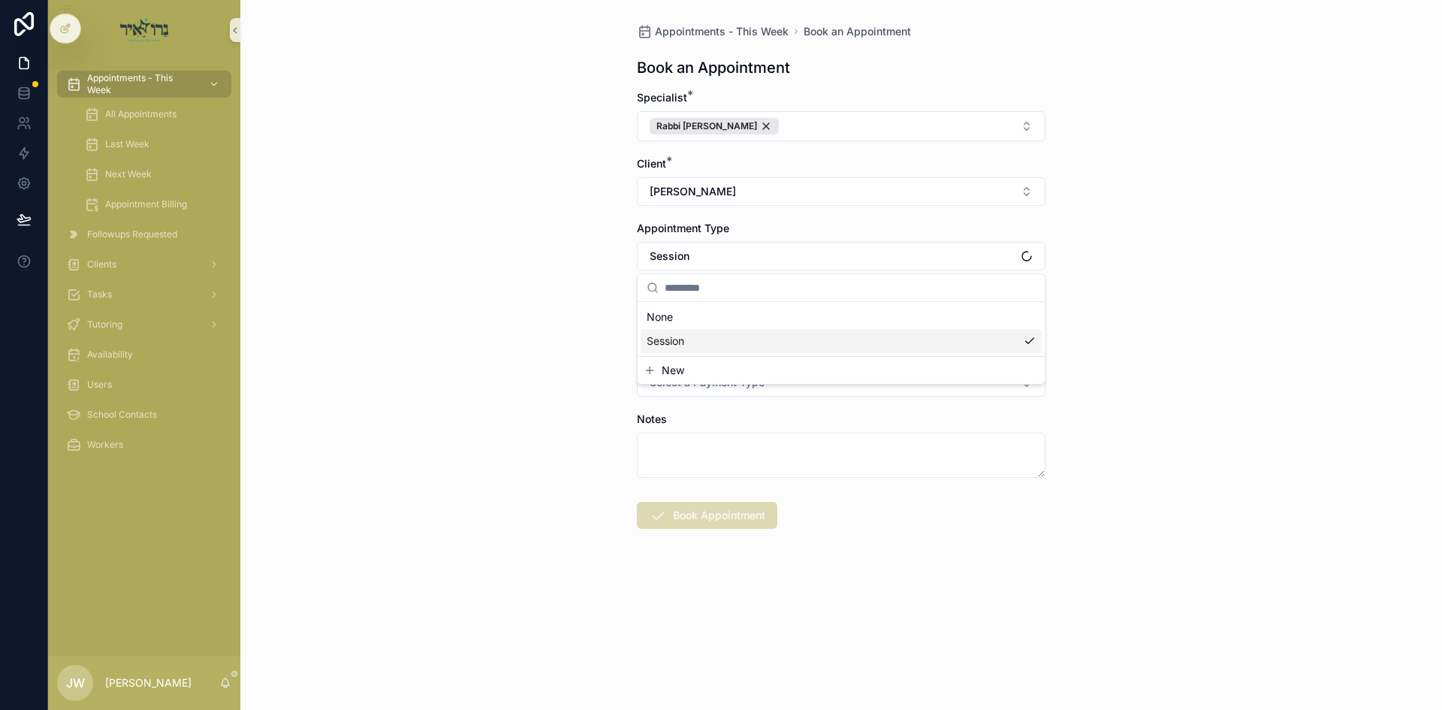
drag, startPoint x: 579, startPoint y: 379, endPoint x: 677, endPoint y: 329, distance: 109.9
click at [582, 377] on div "Appointments - This Week Book an Appointment Book an Appointment Specialist * […" at bounding box center [841, 355] width 1202 height 710
click at [677, 329] on button "Select Button" at bounding box center [841, 320] width 409 height 26
click at [684, 379] on span "ב'כי תצא [DATE]" at bounding box center [686, 378] width 78 height 15
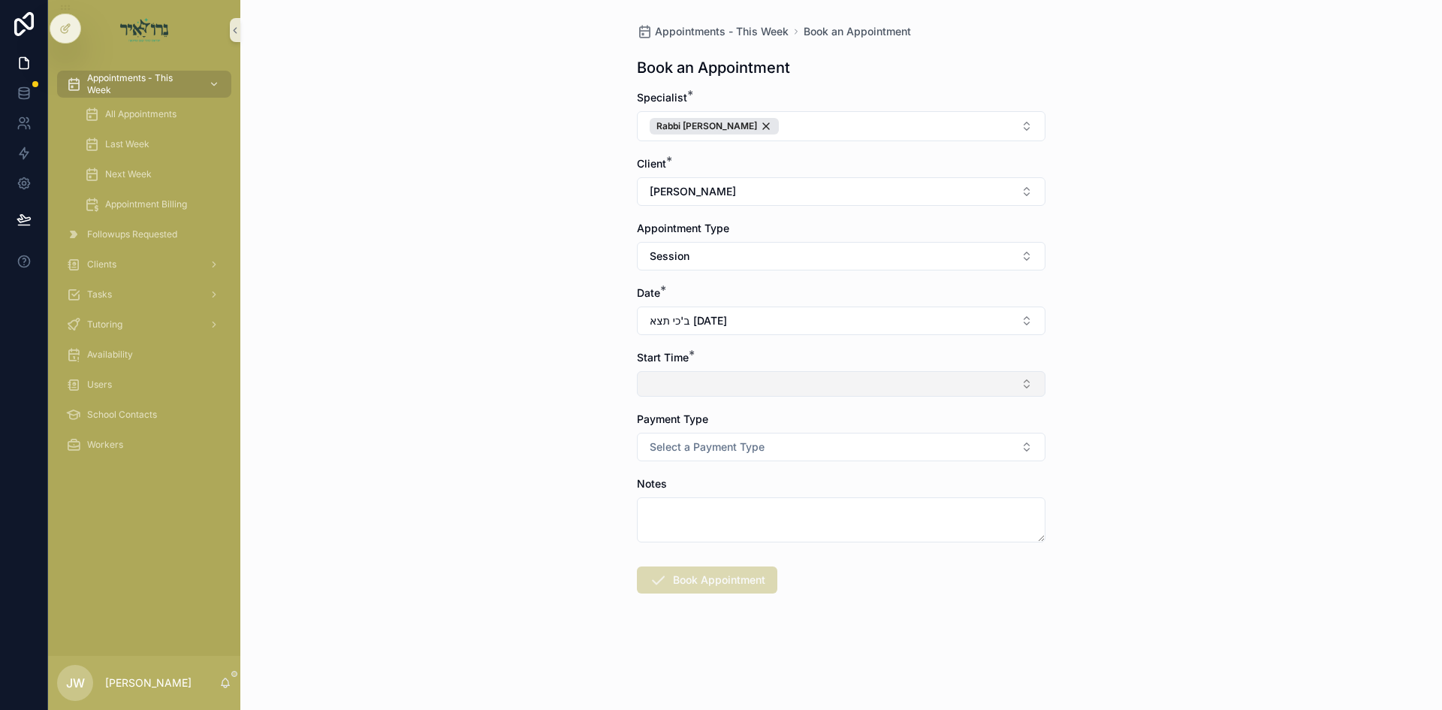
click at [684, 379] on button "Select Button" at bounding box center [841, 384] width 409 height 26
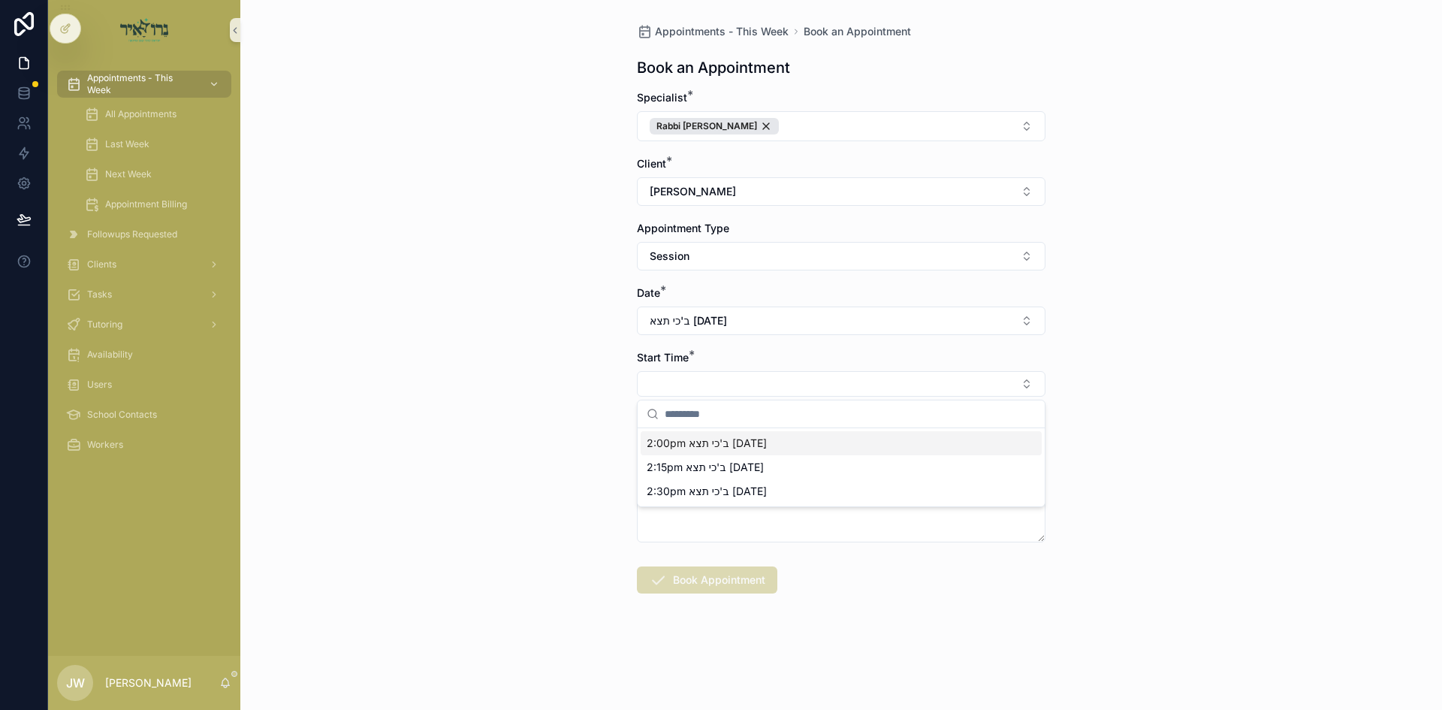
click at [690, 445] on span "2:00pm ב'כי תצא [DATE]" at bounding box center [707, 443] width 120 height 15
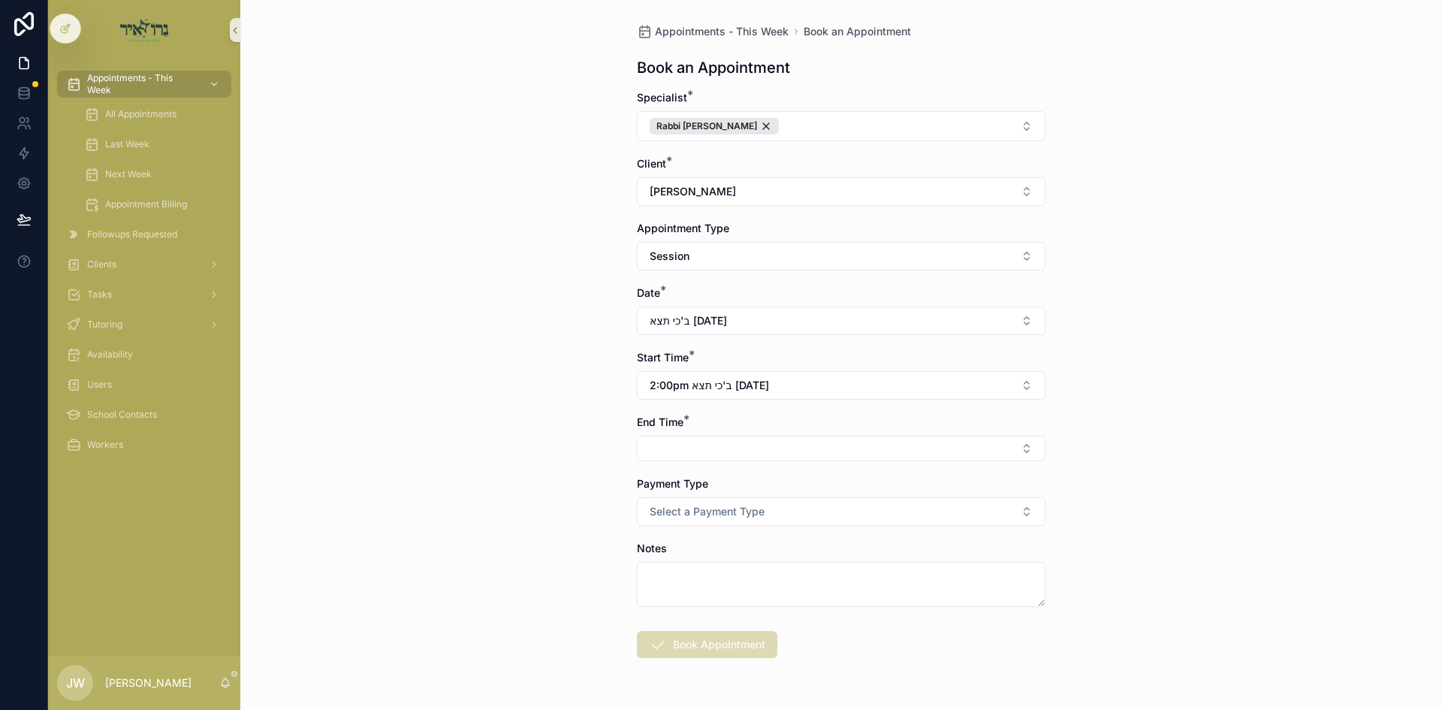
click at [692, 445] on button "Select Button" at bounding box center [841, 449] width 409 height 26
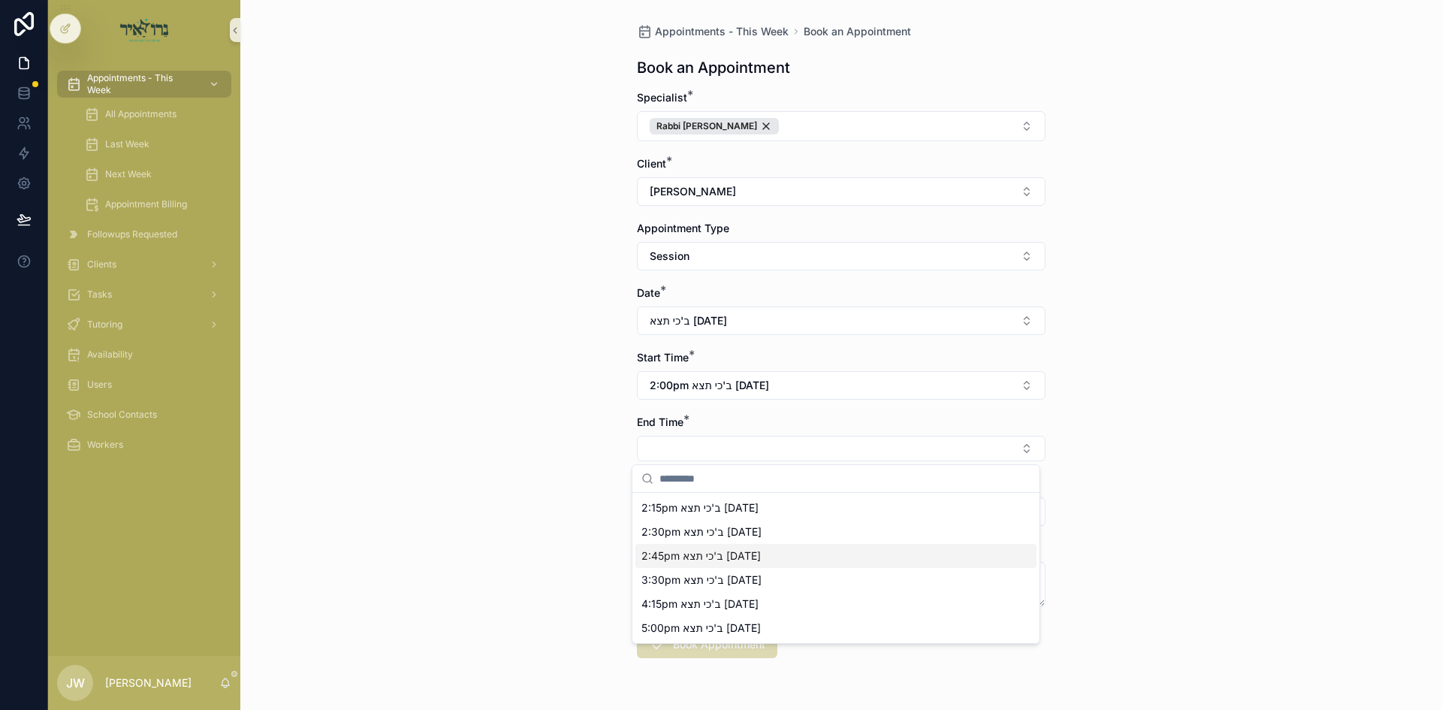
click at [698, 557] on span "2:45pm ב'כי תצא [DATE]" at bounding box center [701, 555] width 119 height 15
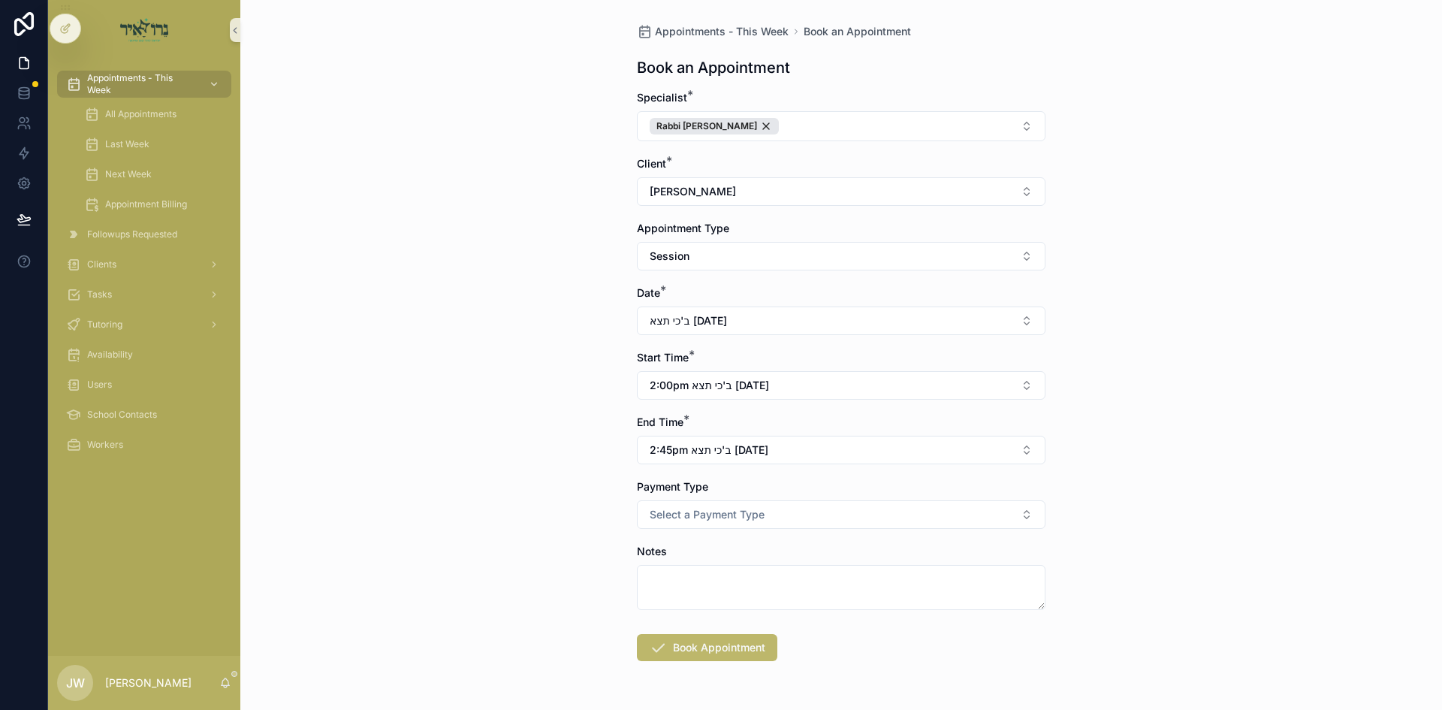
click at [693, 642] on button "Book Appointment" at bounding box center [707, 647] width 140 height 27
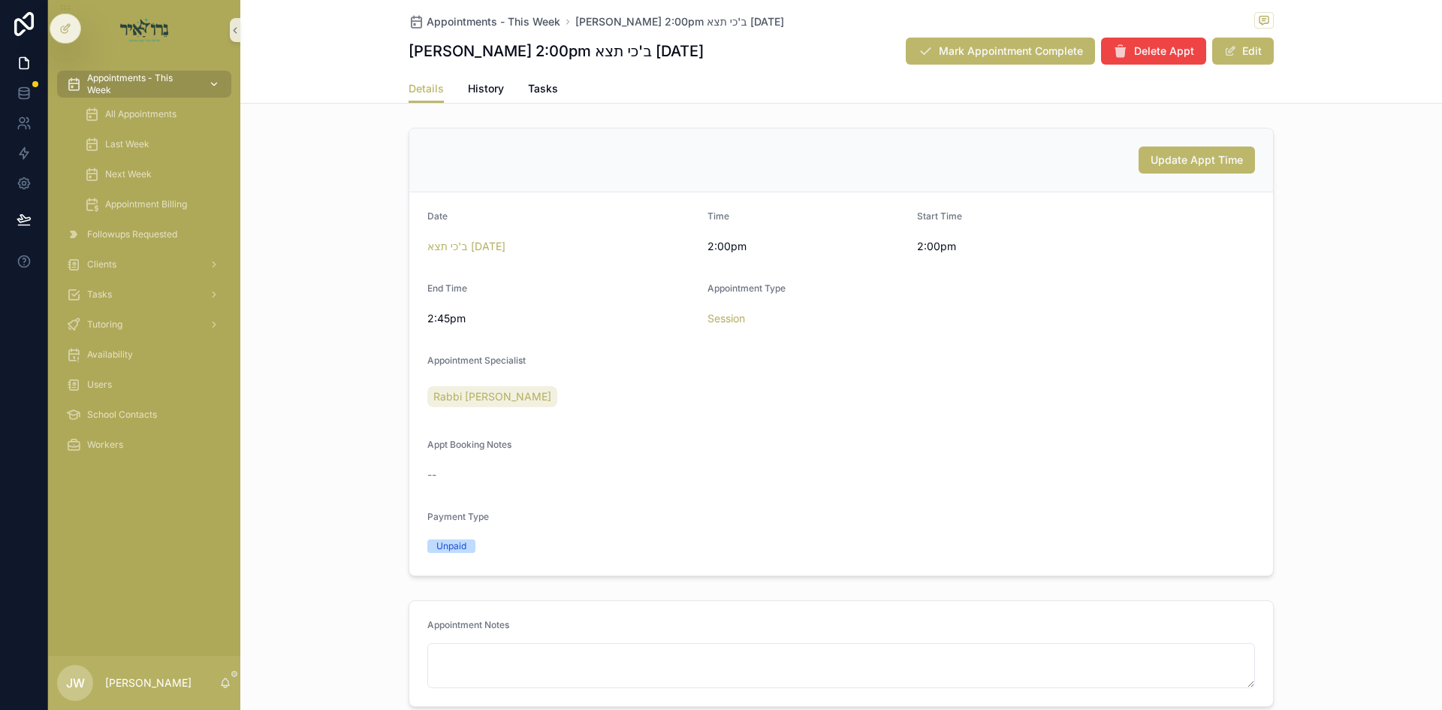
click at [150, 85] on span "Appointments - This Week" at bounding box center [142, 84] width 110 height 24
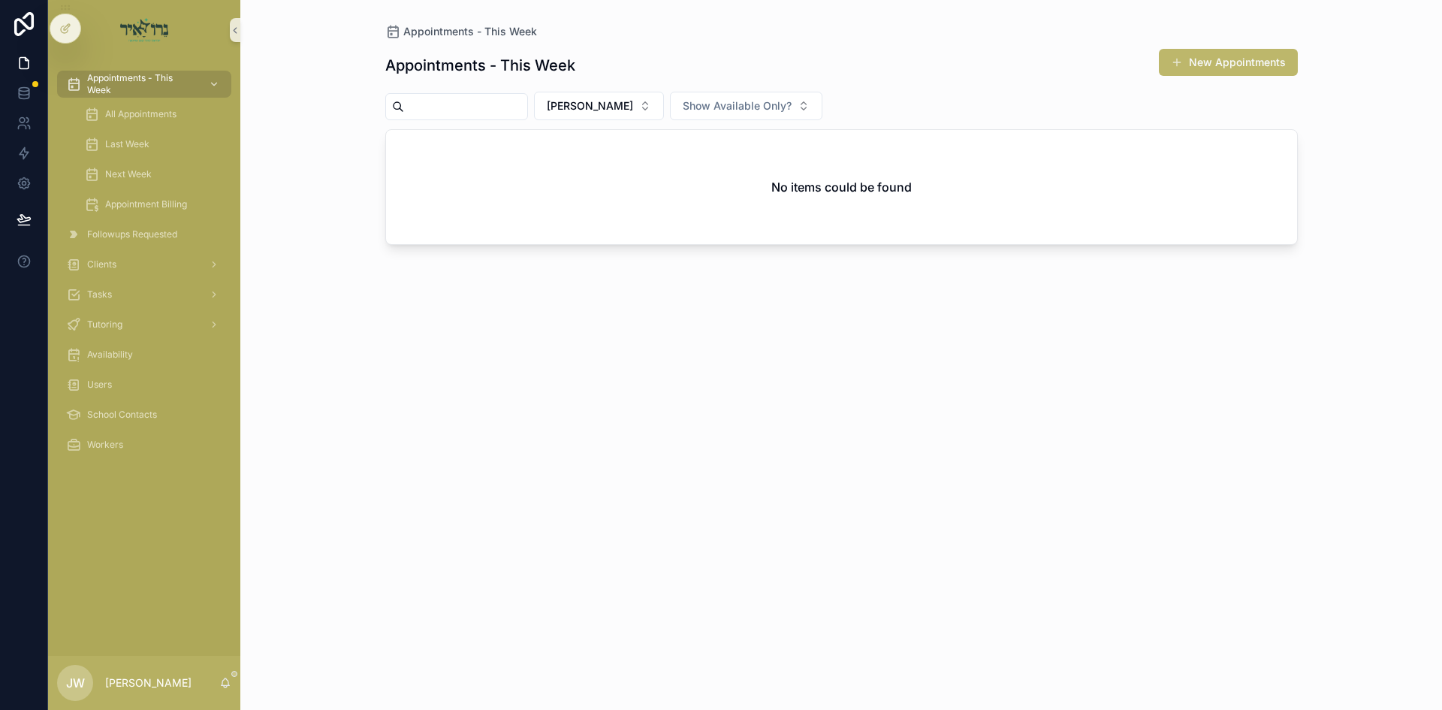
drag, startPoint x: 636, startPoint y: 116, endPoint x: 641, endPoint y: 122, distance: 8.0
click at [636, 116] on button "[PERSON_NAME]" at bounding box center [599, 106] width 130 height 29
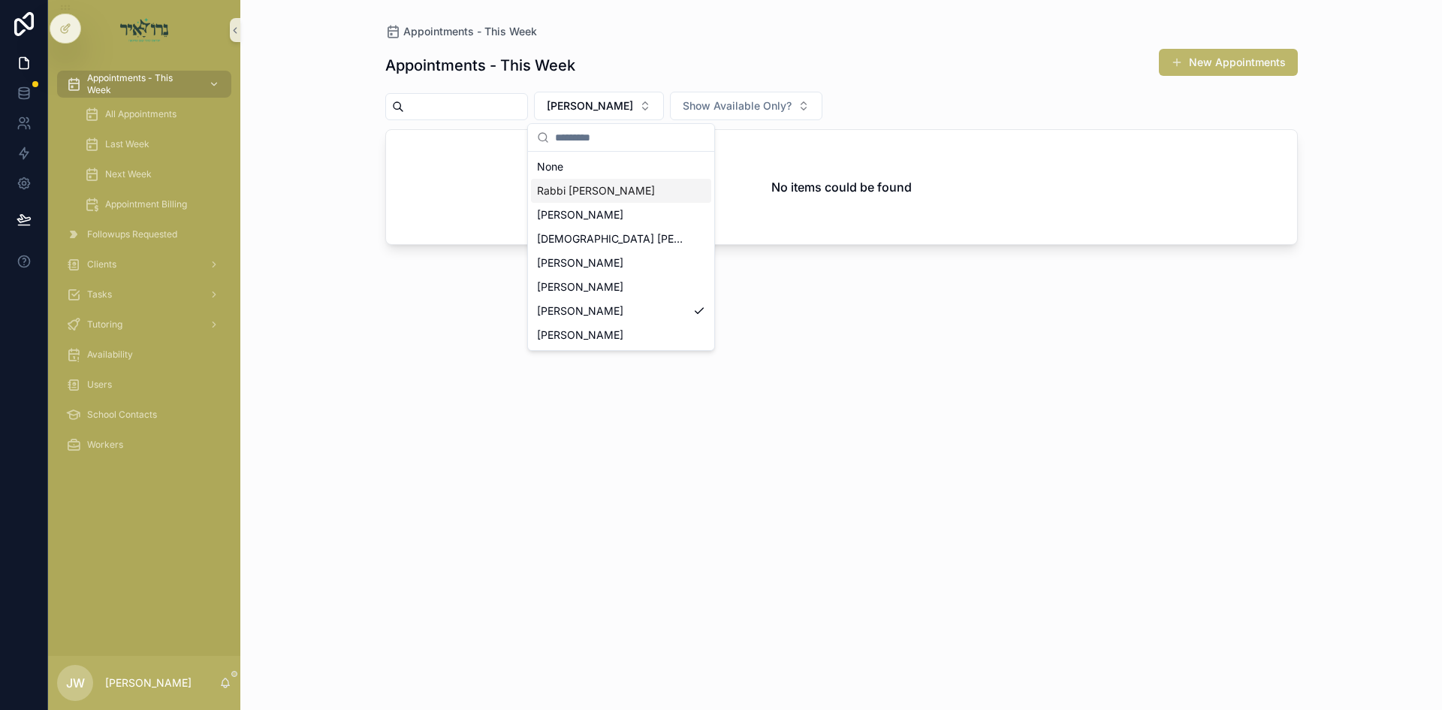
click at [647, 189] on div "Rabbi [PERSON_NAME]" at bounding box center [621, 191] width 180 height 24
